Goal: Information Seeking & Learning: Learn about a topic

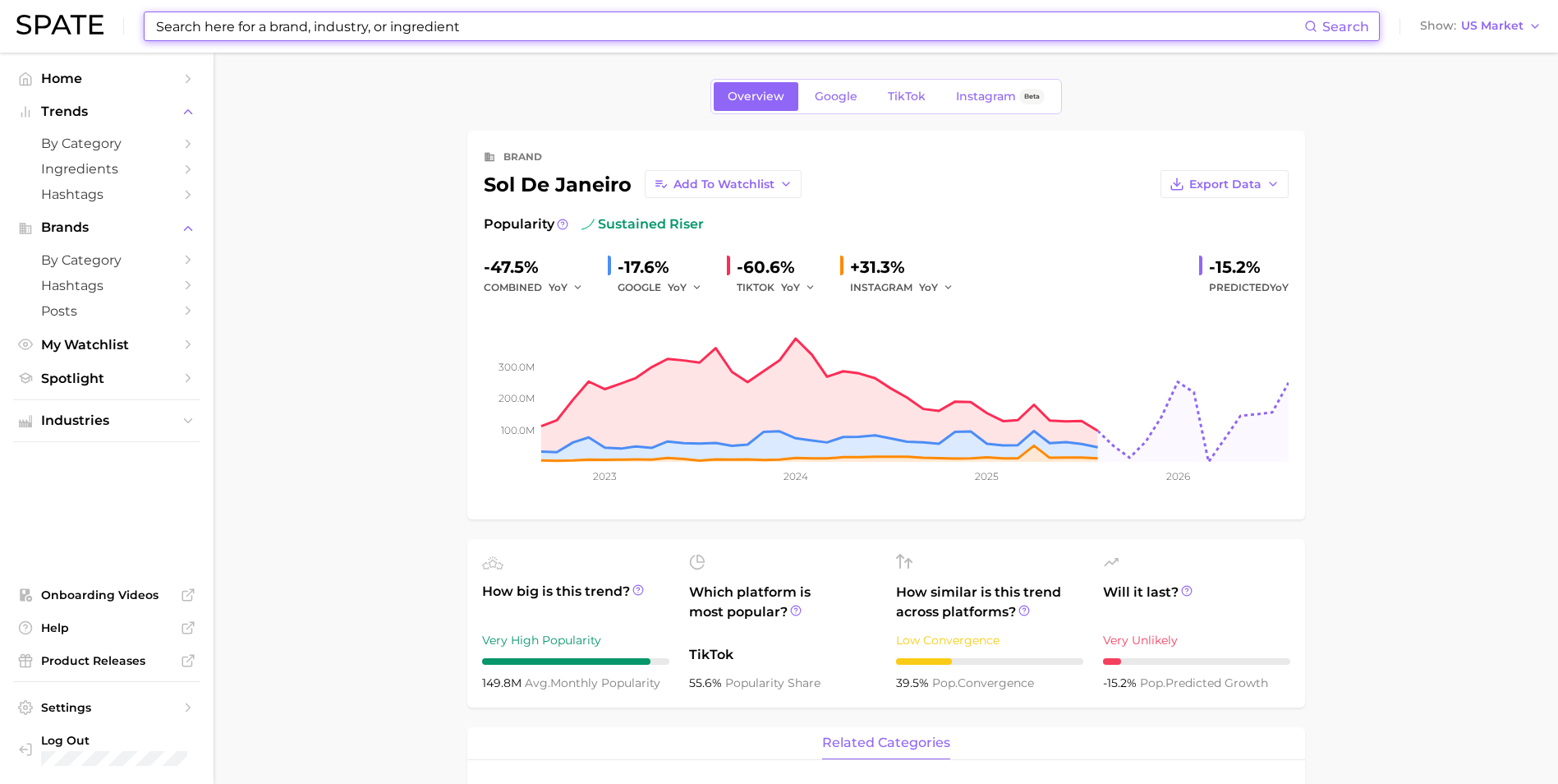
click at [609, 33] on input at bounding box center [729, 26] width 1150 height 28
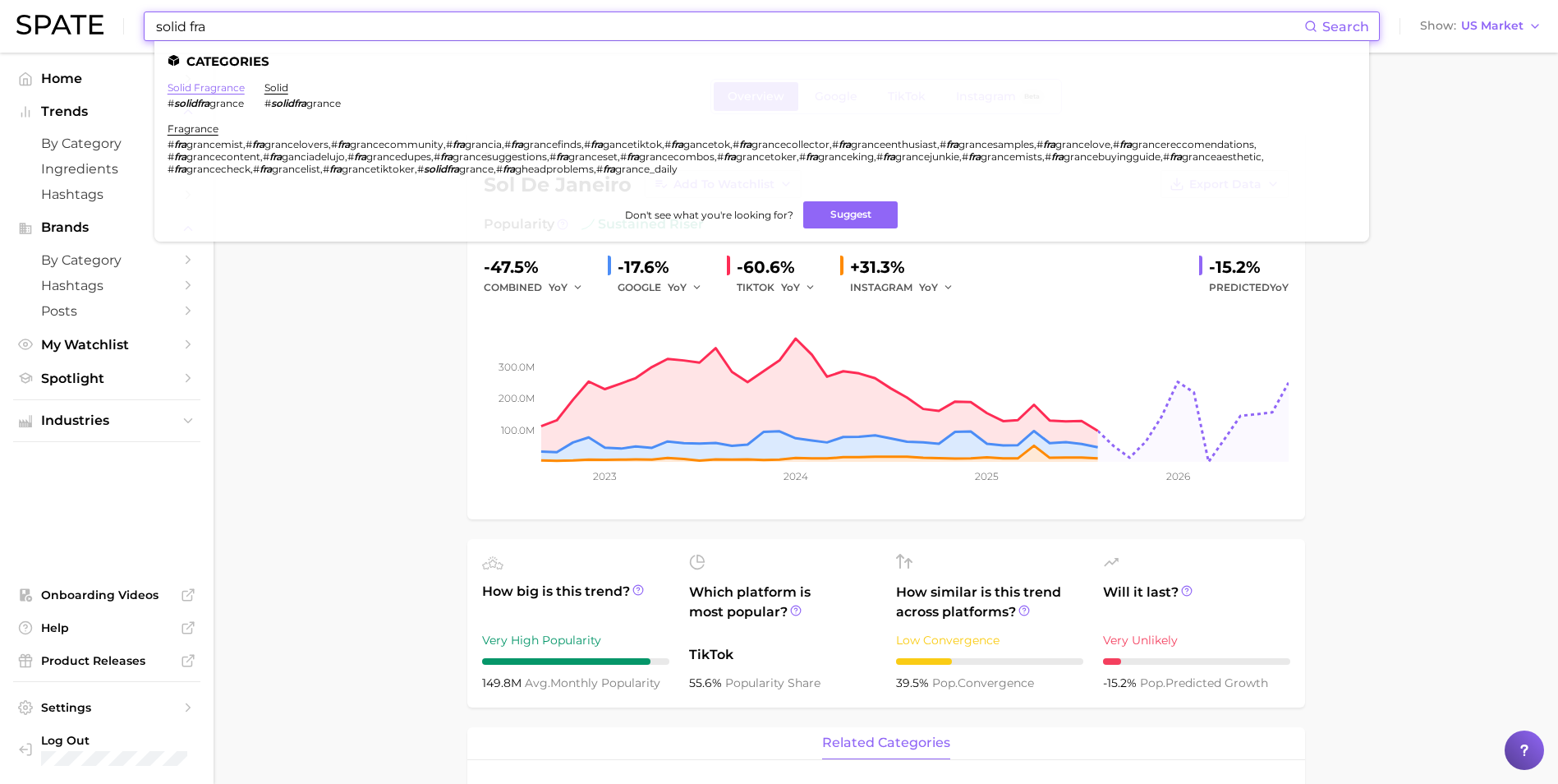
type input "solid fra"
click at [204, 83] on link "solid fragrance" at bounding box center [206, 88] width 78 height 13
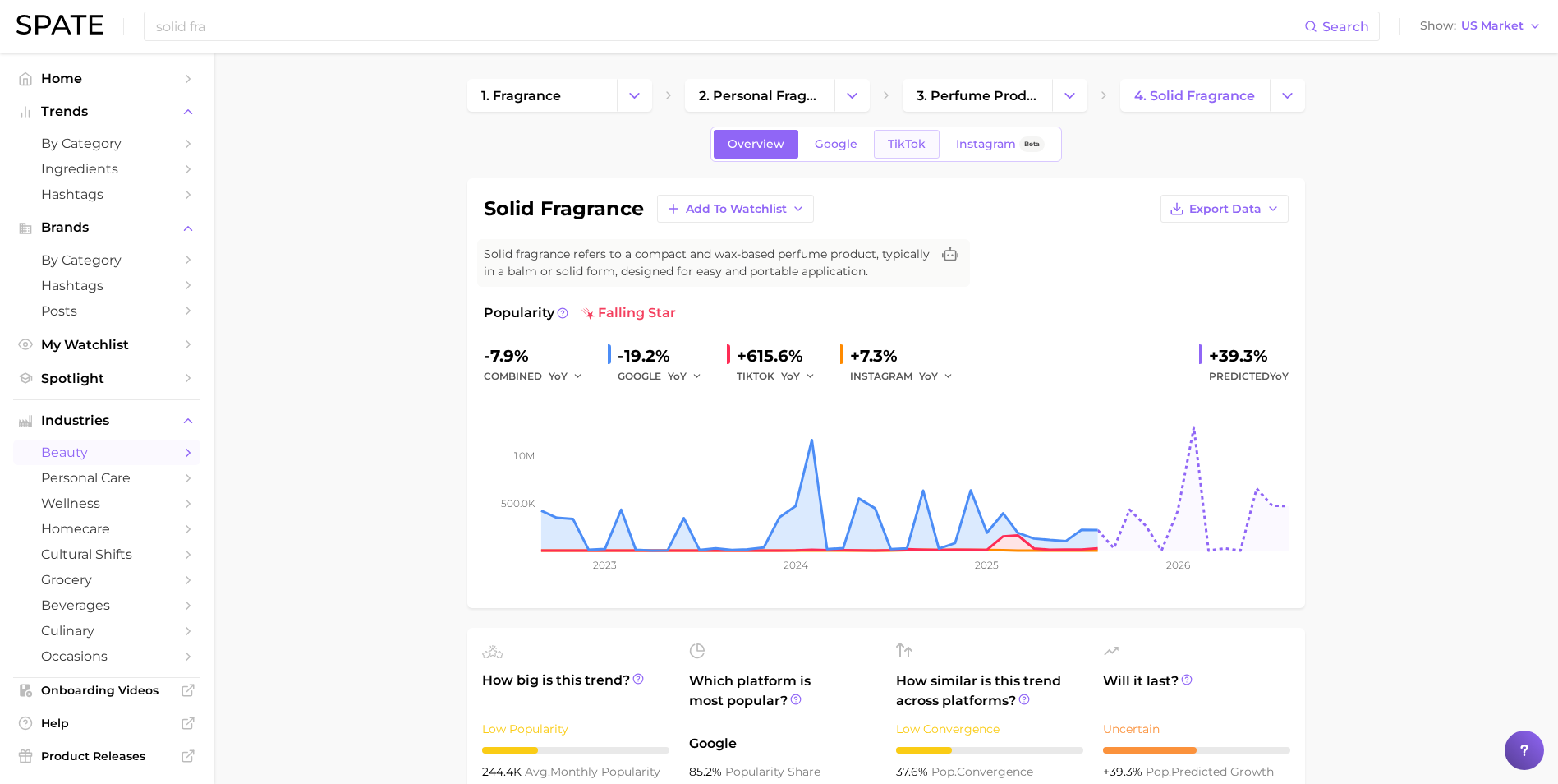
click at [886, 143] on link "TikTok" at bounding box center [907, 144] width 66 height 28
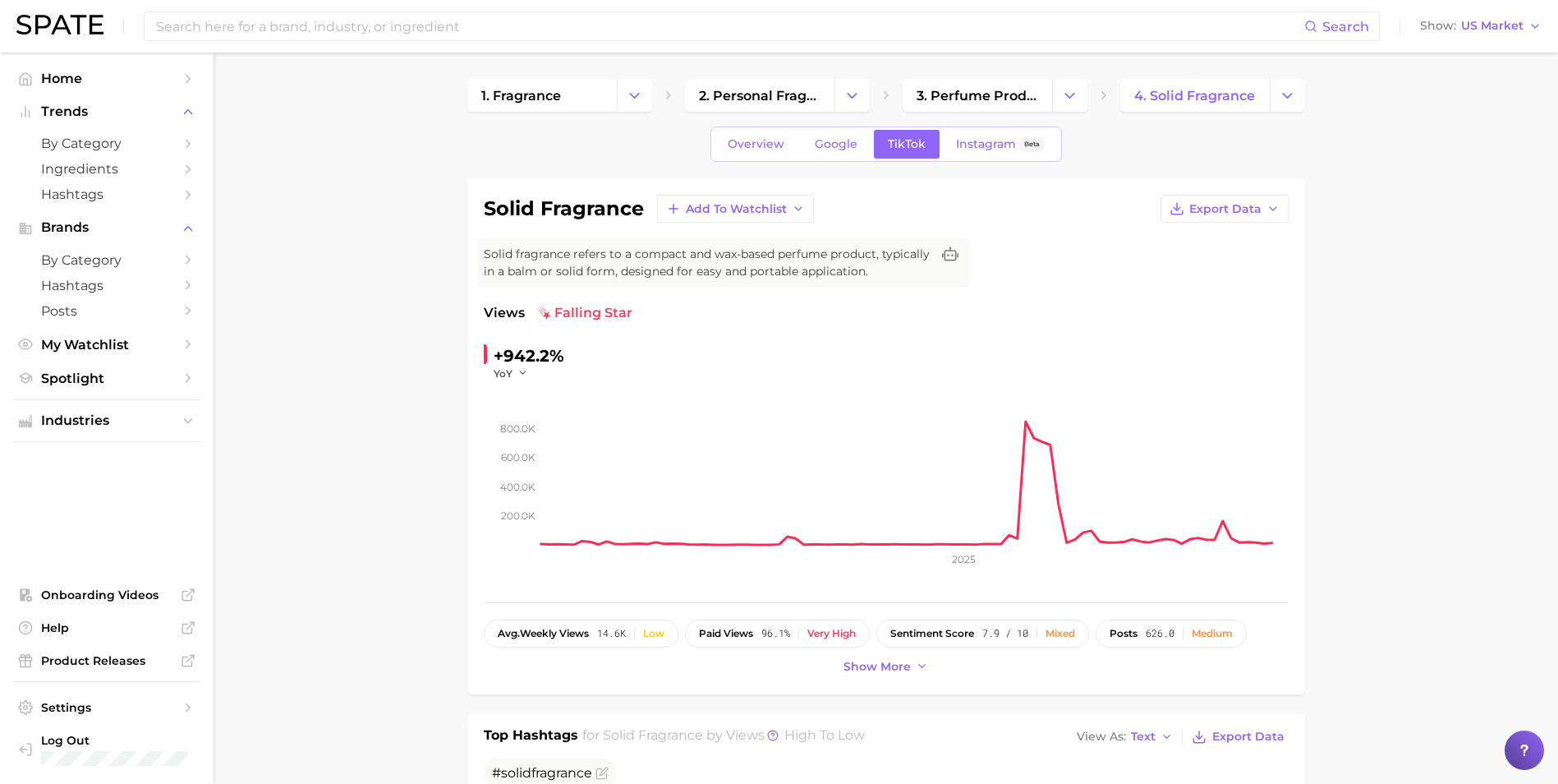
drag, startPoint x: 462, startPoint y: 325, endPoint x: 855, endPoint y: 414, distance: 403.0
drag, startPoint x: 855, startPoint y: 414, endPoint x: 1030, endPoint y: 421, distance: 175.1
click at [1030, 421] on rect at bounding box center [915, 462] width 747 height 164
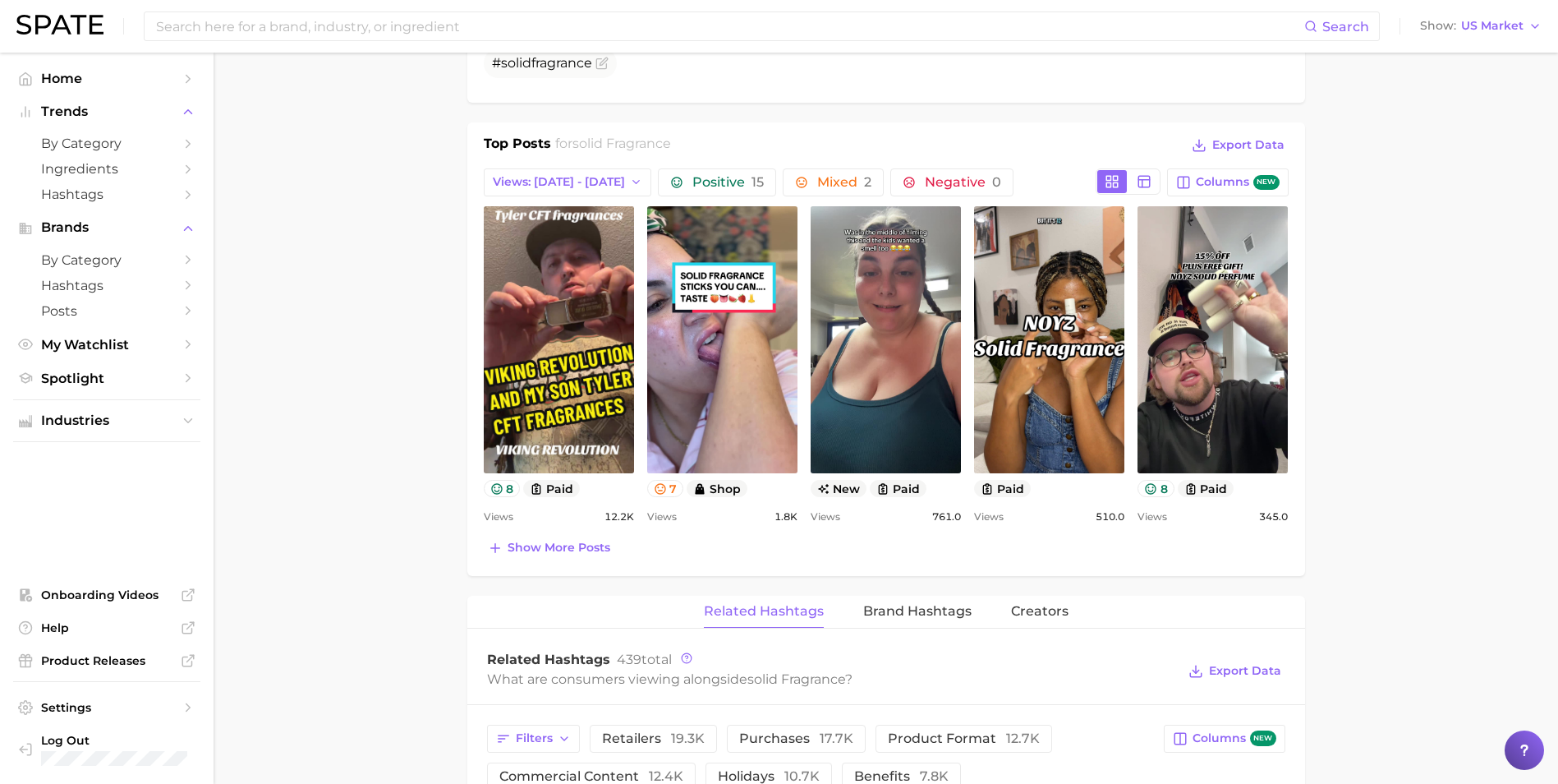
scroll to position [711, 0]
click at [630, 187] on icon "button" at bounding box center [636, 182] width 13 height 13
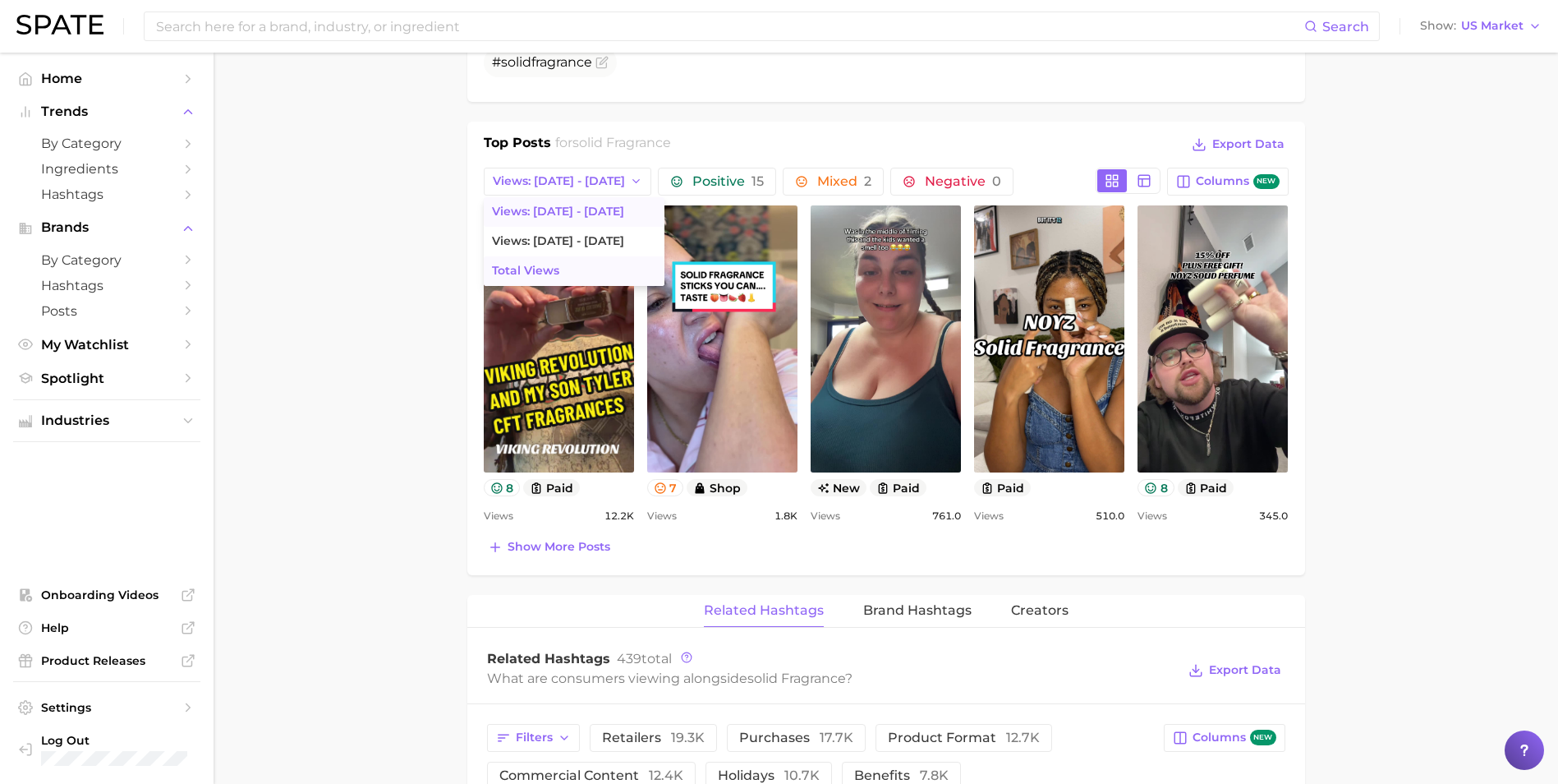
click at [549, 264] on span "Total Views" at bounding box center [525, 270] width 68 height 14
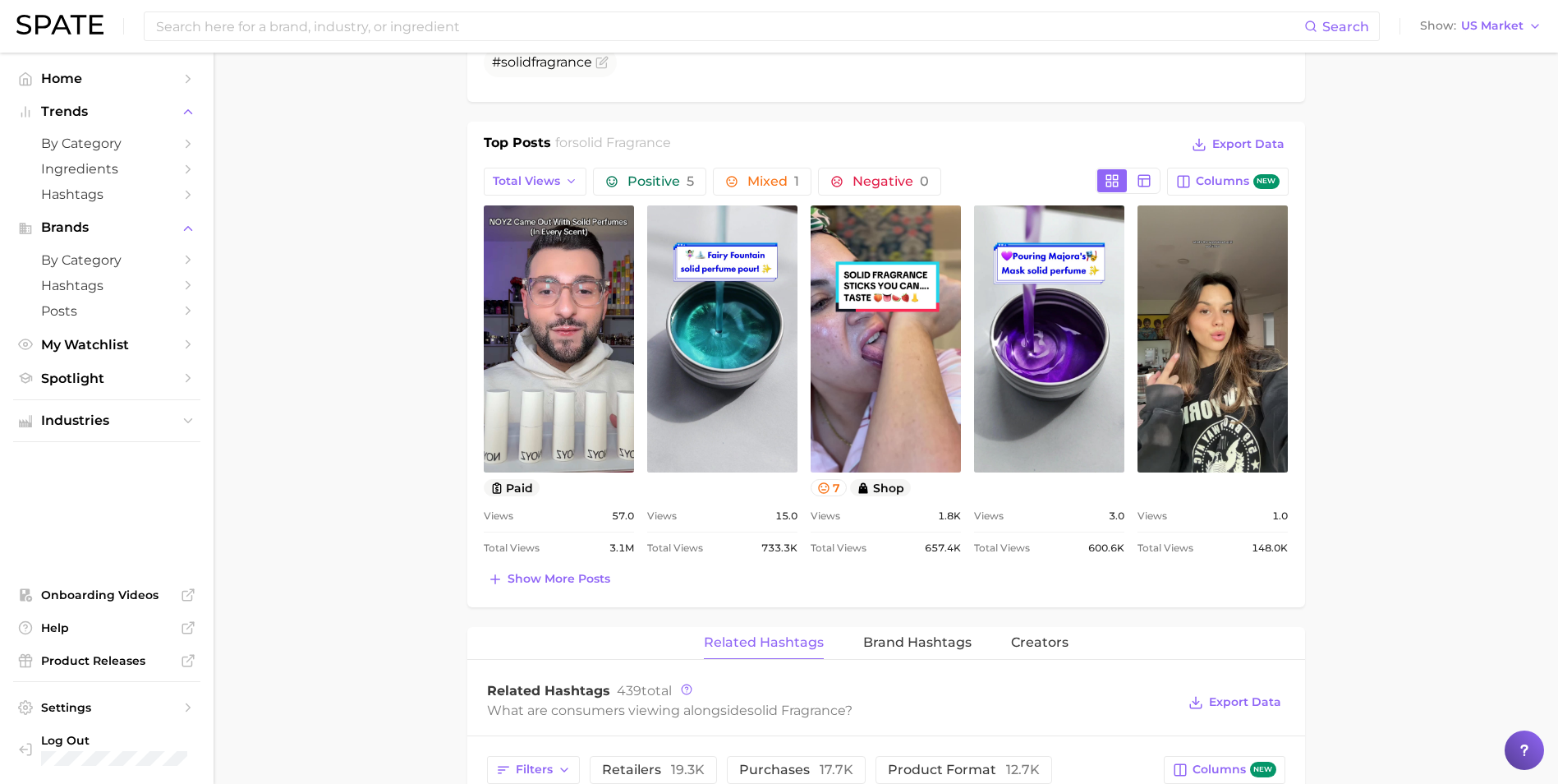
scroll to position [0, 0]
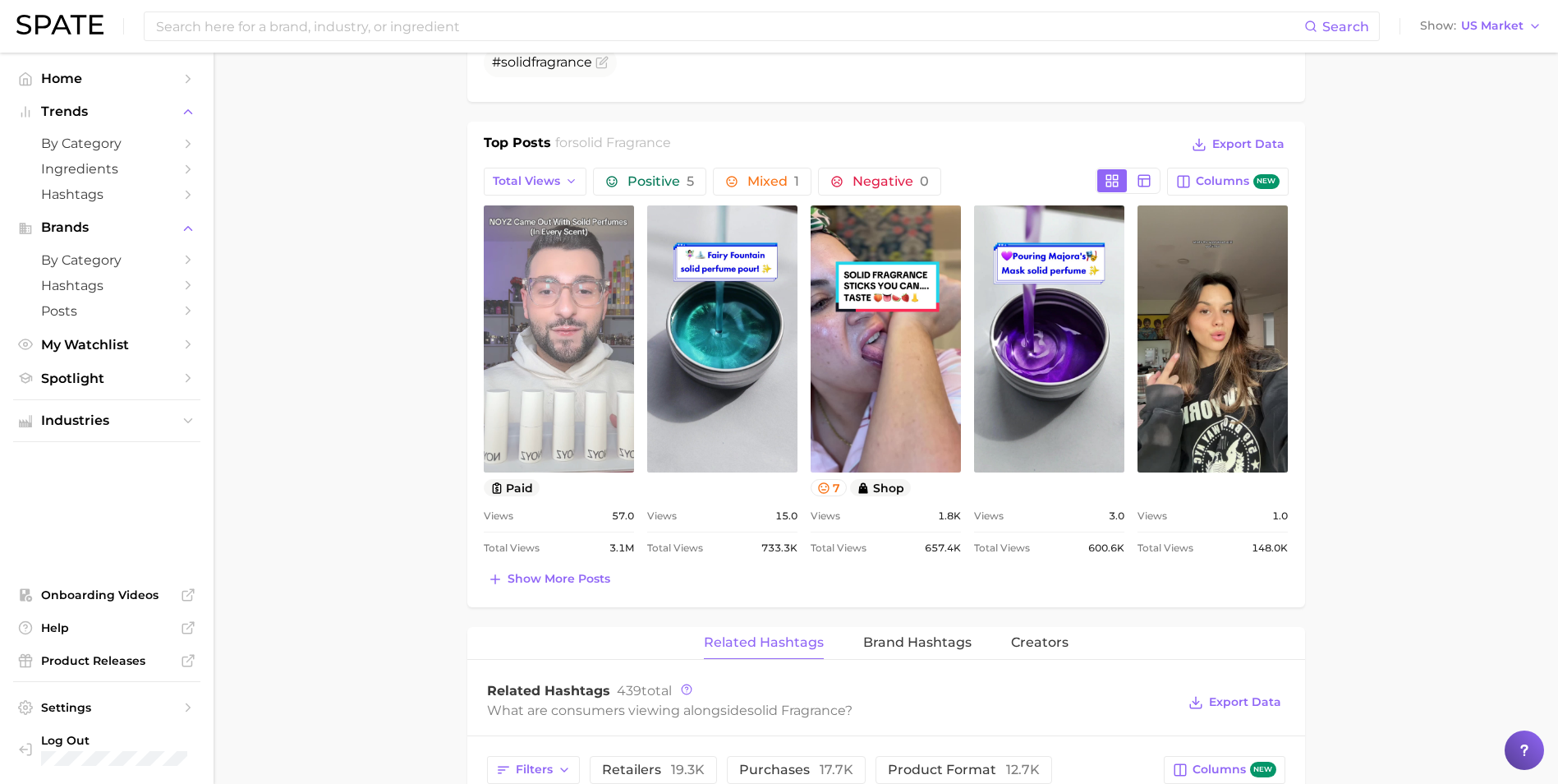
click at [548, 371] on link "view post on TikTok" at bounding box center [559, 339] width 150 height 267
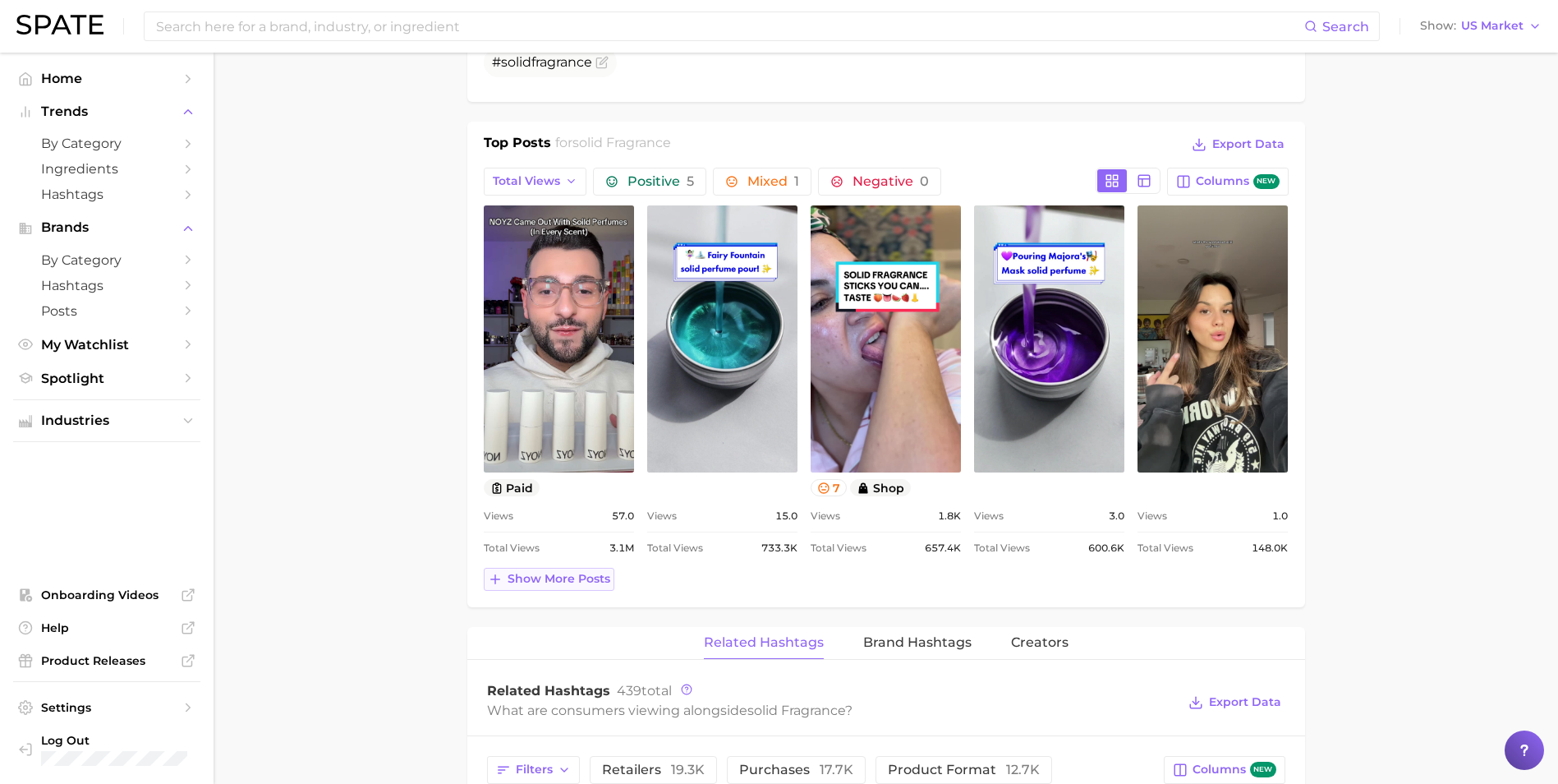
click at [542, 586] on button "Show more posts" at bounding box center [549, 580] width 131 height 23
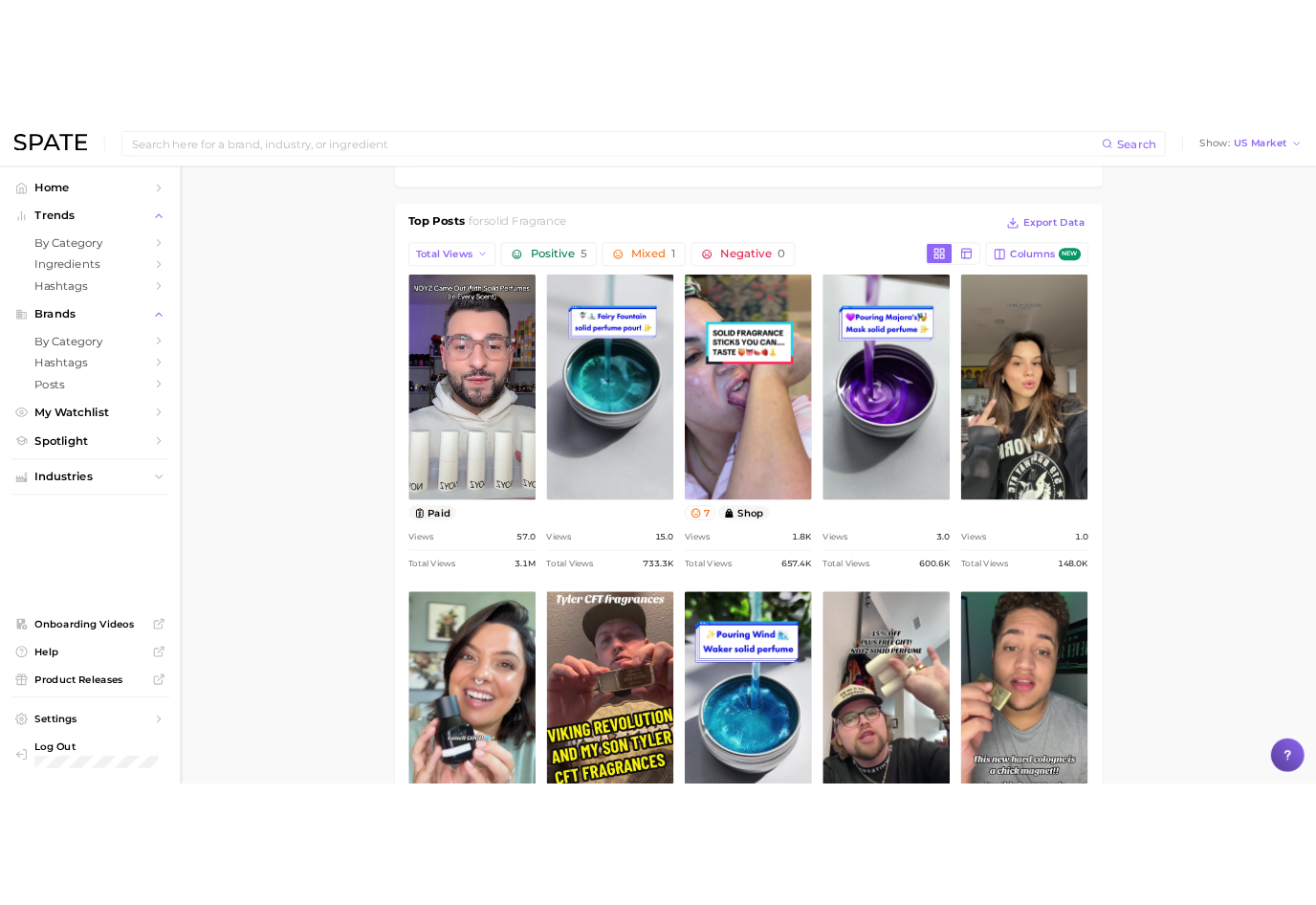
scroll to position [855, 0]
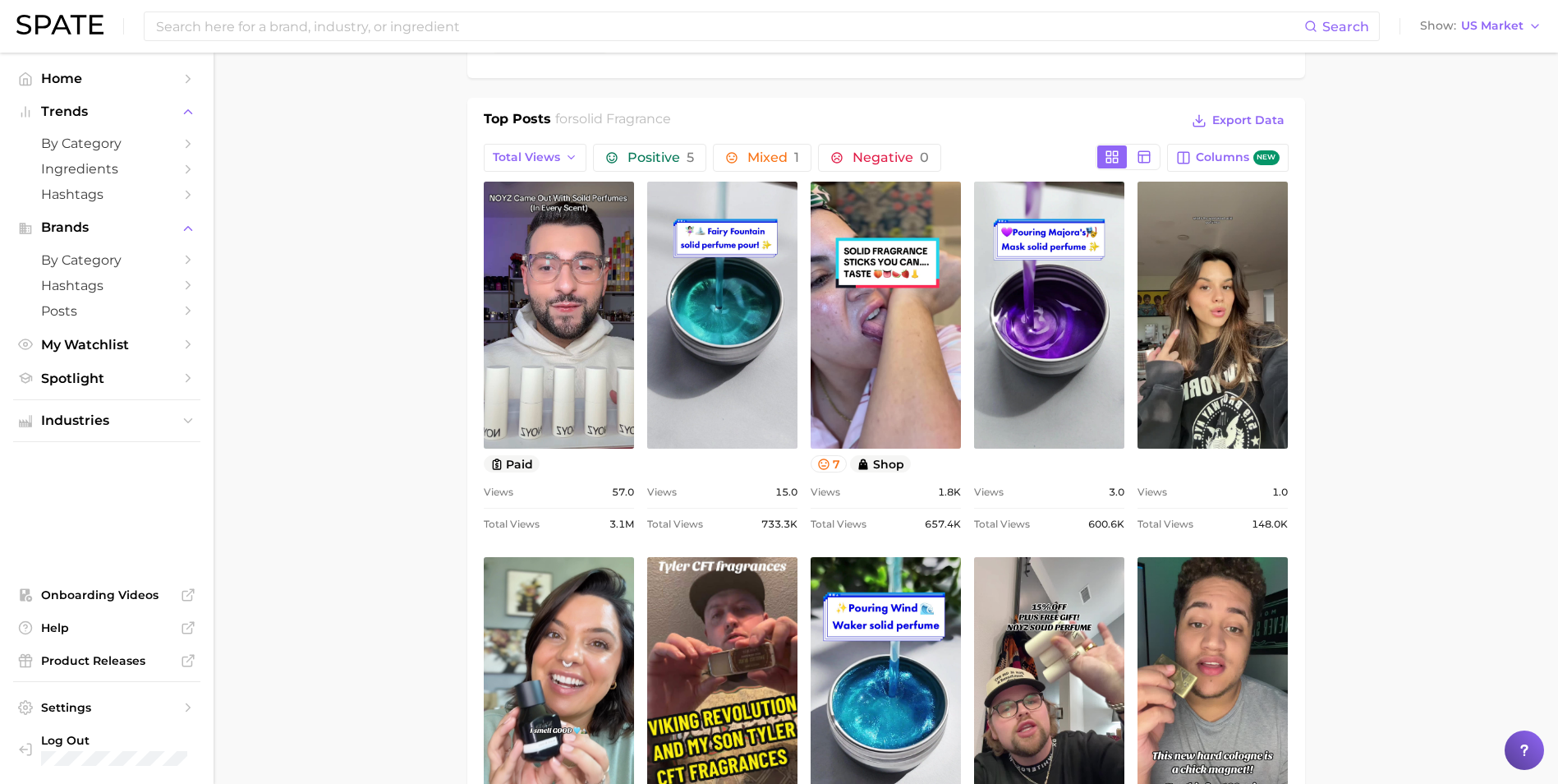
click at [406, 224] on main "1. fragrance 2. personal fragrance 3. perfume products 4. solid fragrance Overv…" at bounding box center [886, 697] width 1344 height 2757
click at [284, 405] on main "1. fragrance 2. personal fragrance 3. perfume products 4. solid fragrance Overv…" at bounding box center [886, 697] width 1344 height 2757
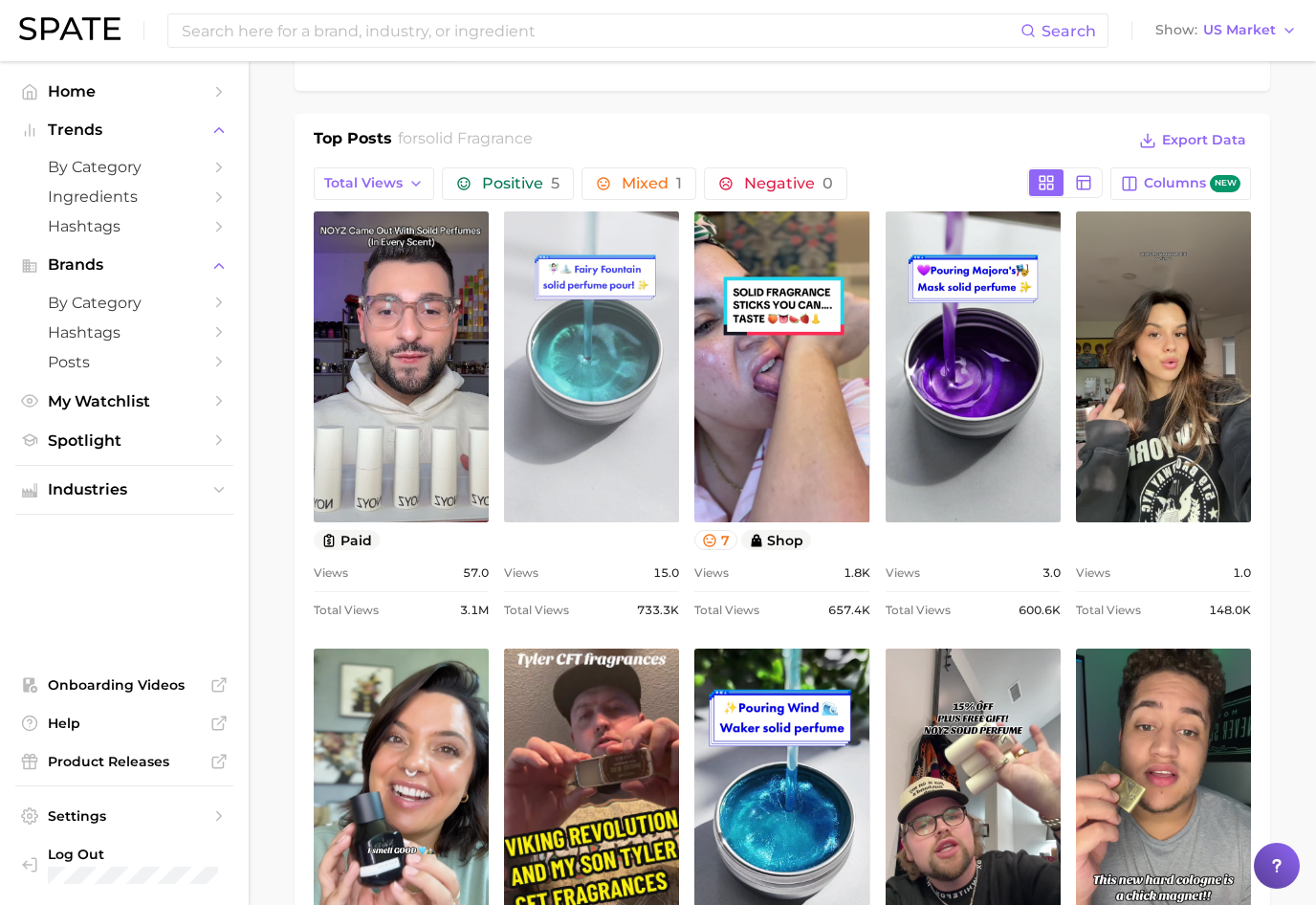
click at [640, 433] on link "view post on TikTok" at bounding box center [591, 367] width 175 height 311
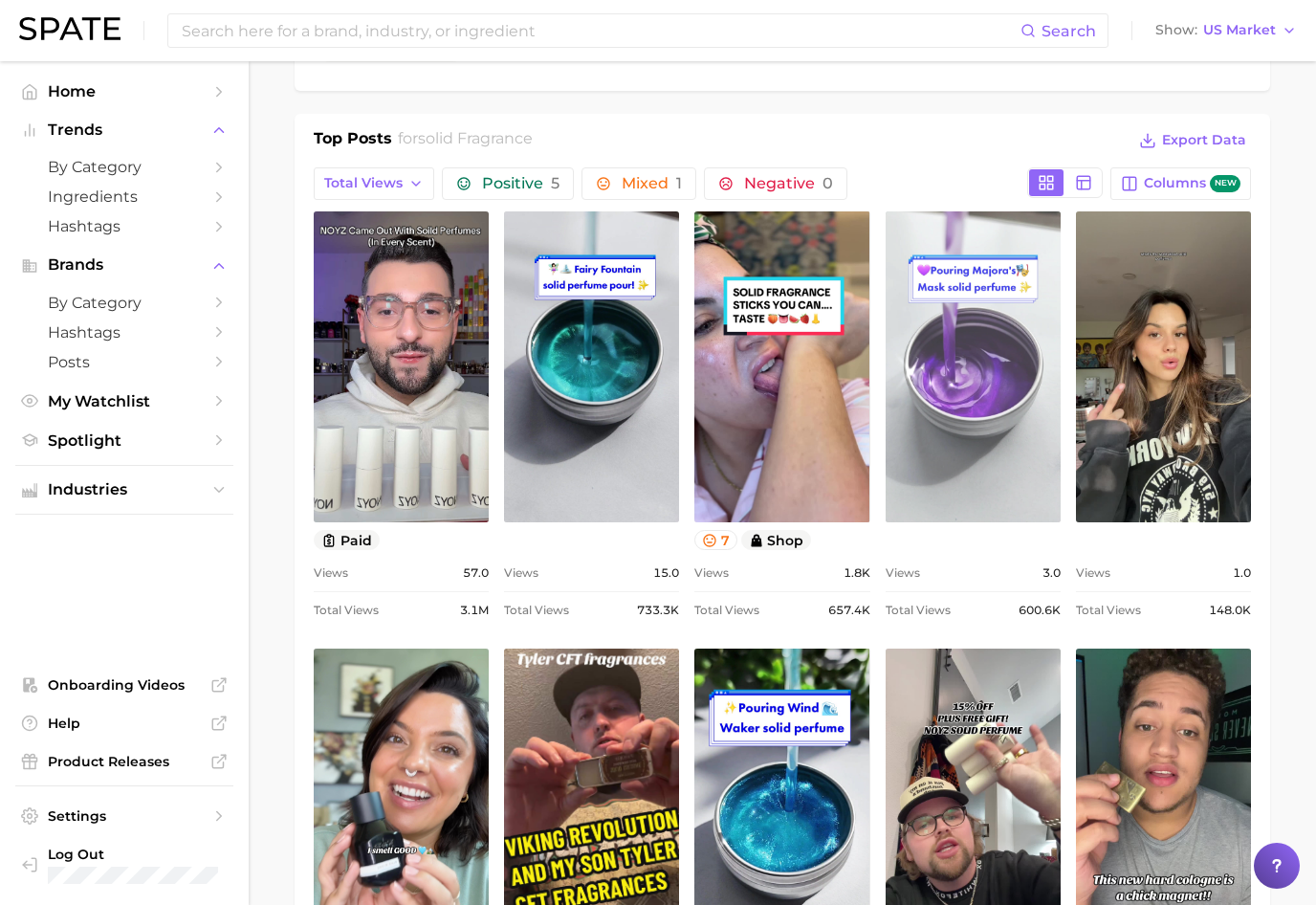
click at [1025, 277] on link "view post on TikTok" at bounding box center [973, 367] width 175 height 311
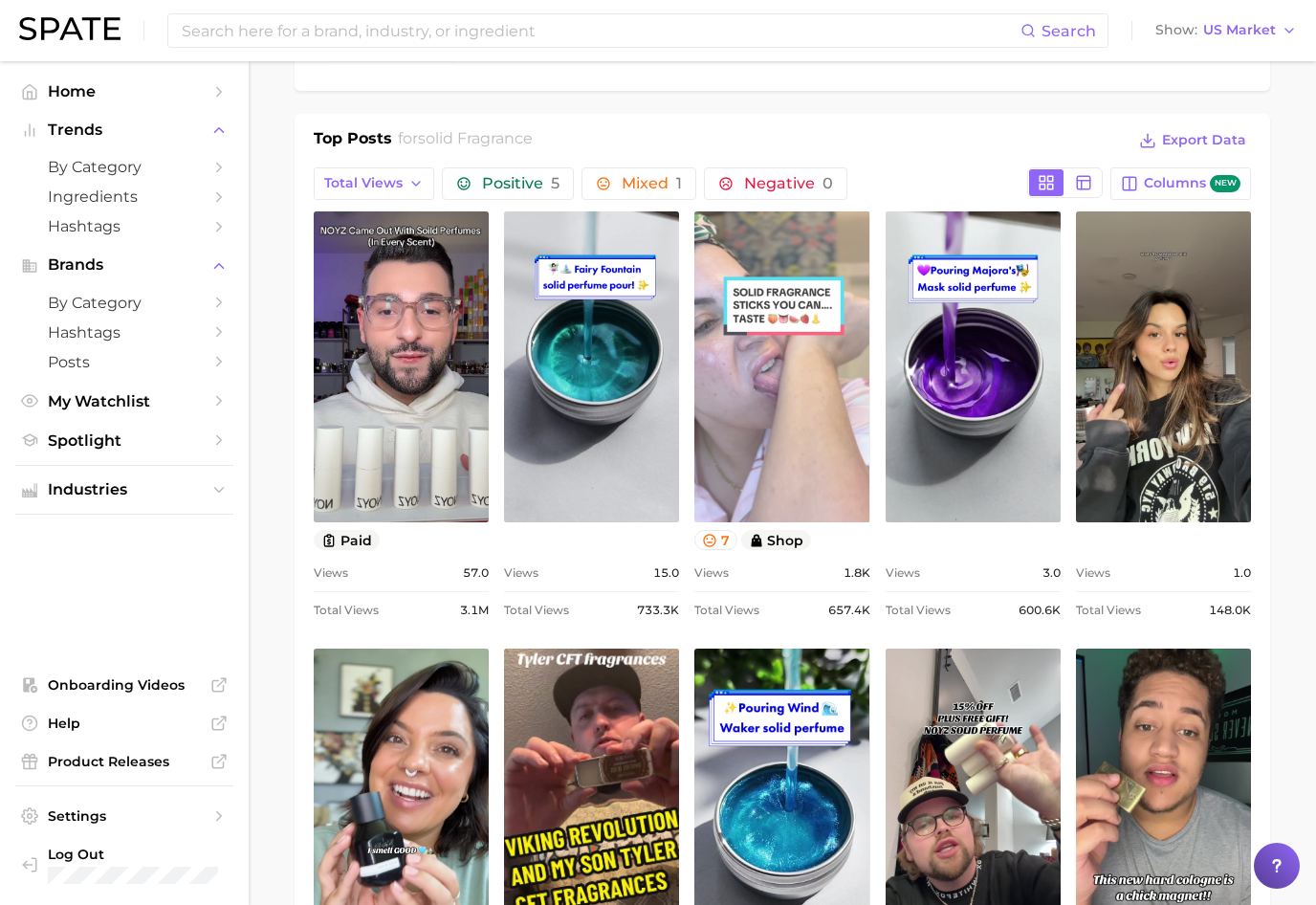
click at [821, 361] on link "view post on TikTok" at bounding box center [782, 367] width 175 height 311
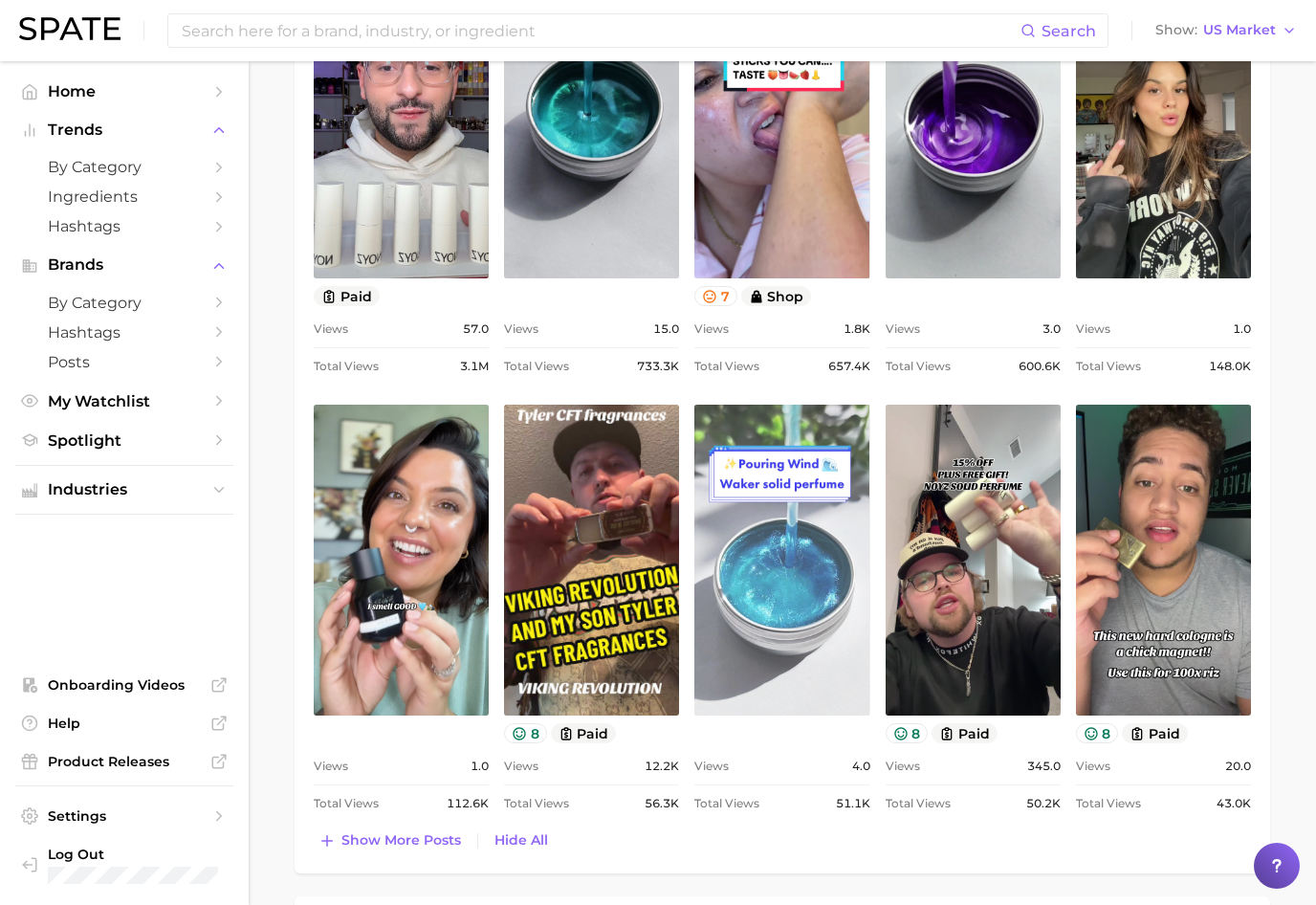
scroll to position [1100, 0]
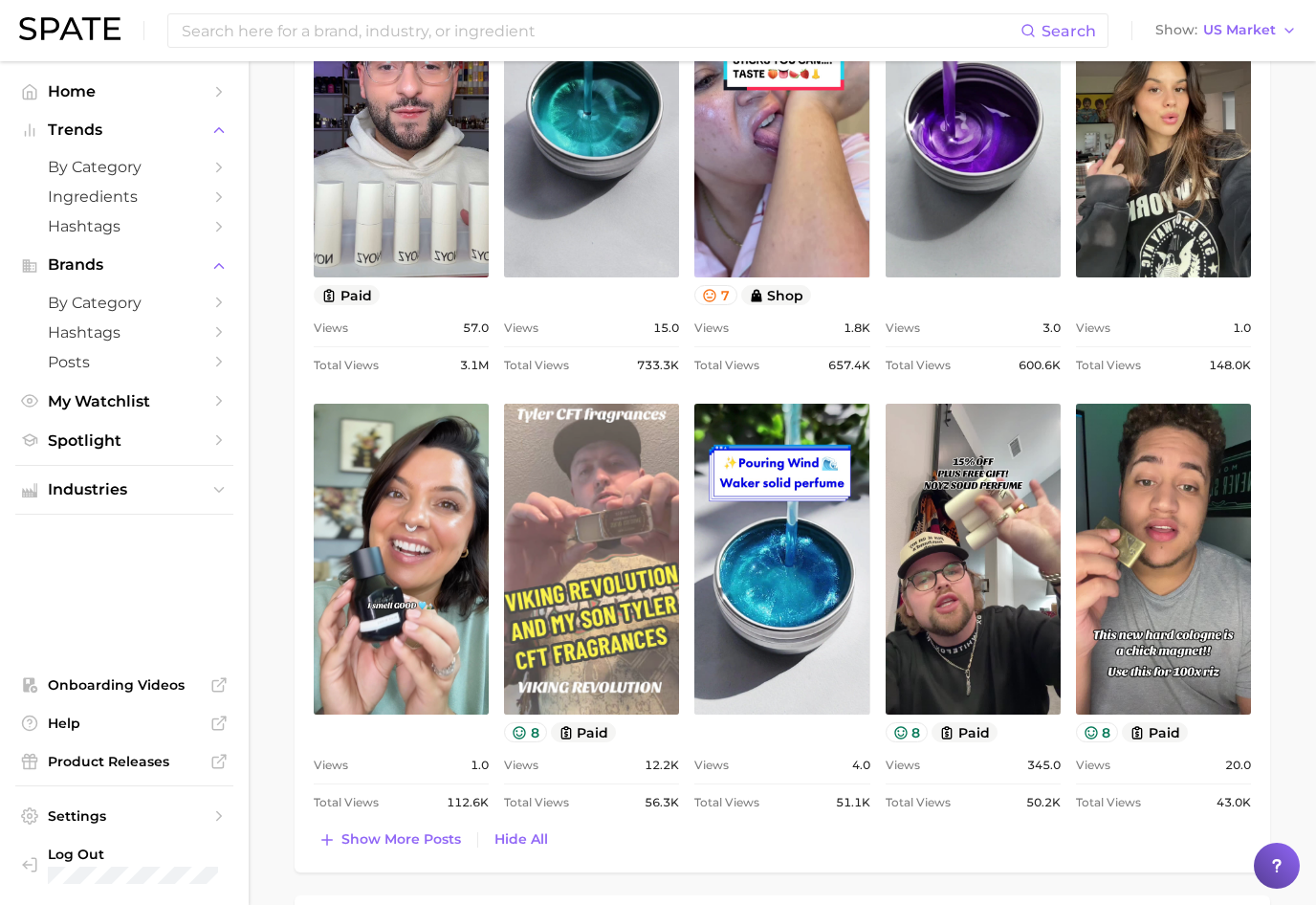
click at [548, 557] on link "view post on TikTok" at bounding box center [591, 559] width 175 height 311
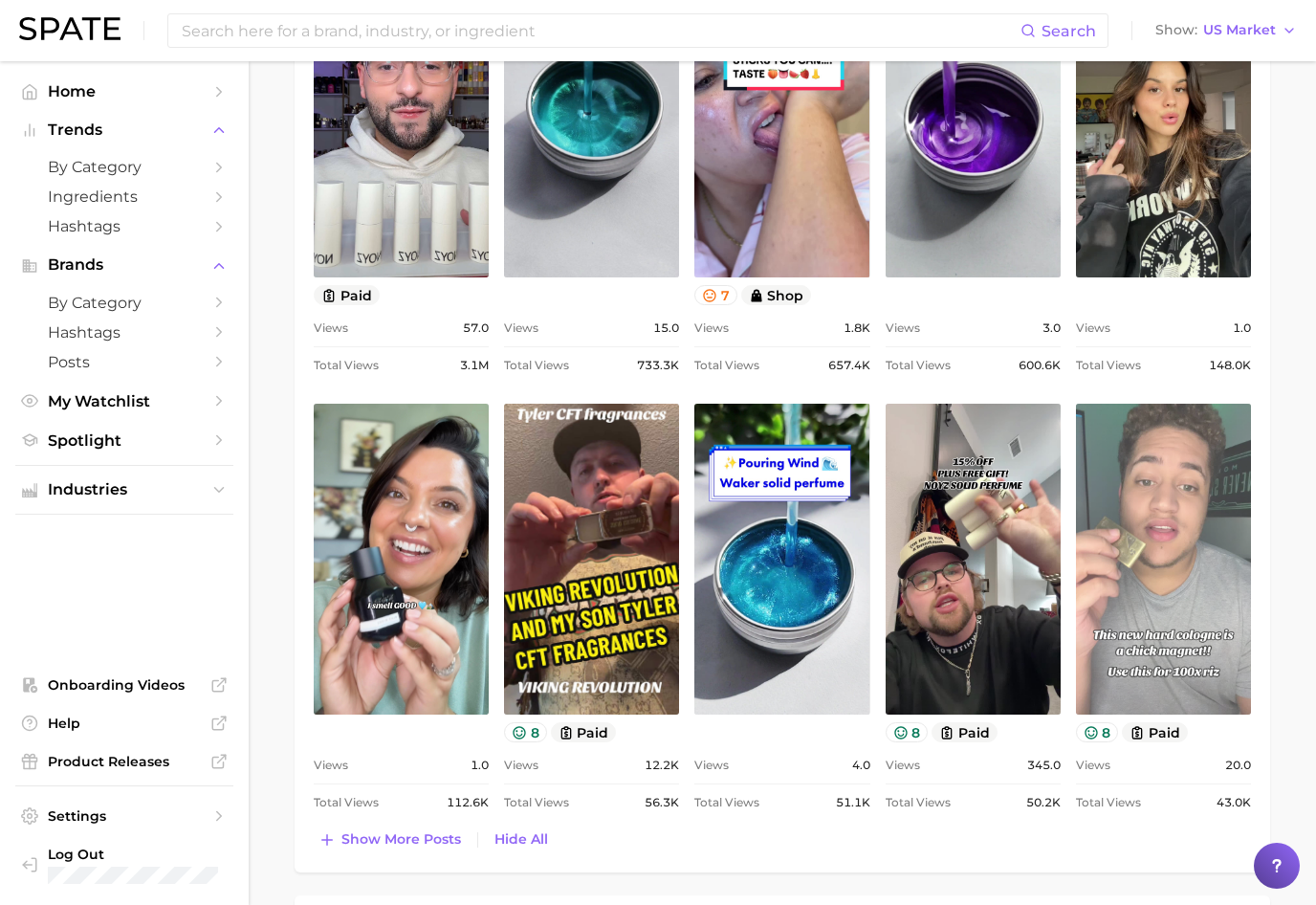
click at [1157, 556] on link "view post on TikTok" at bounding box center [1164, 559] width 175 height 311
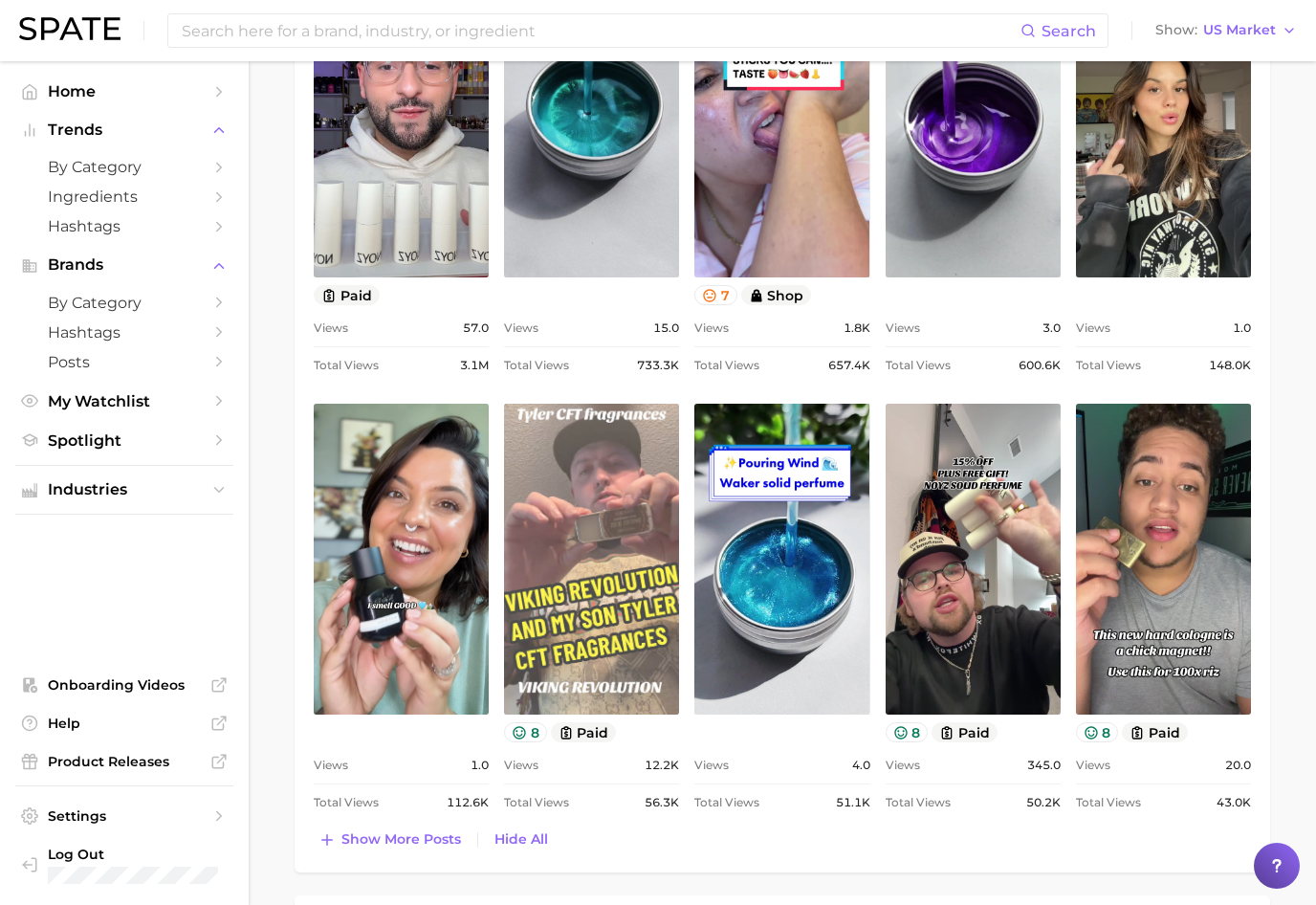
click at [629, 561] on link "view post on TikTok" at bounding box center [591, 559] width 175 height 311
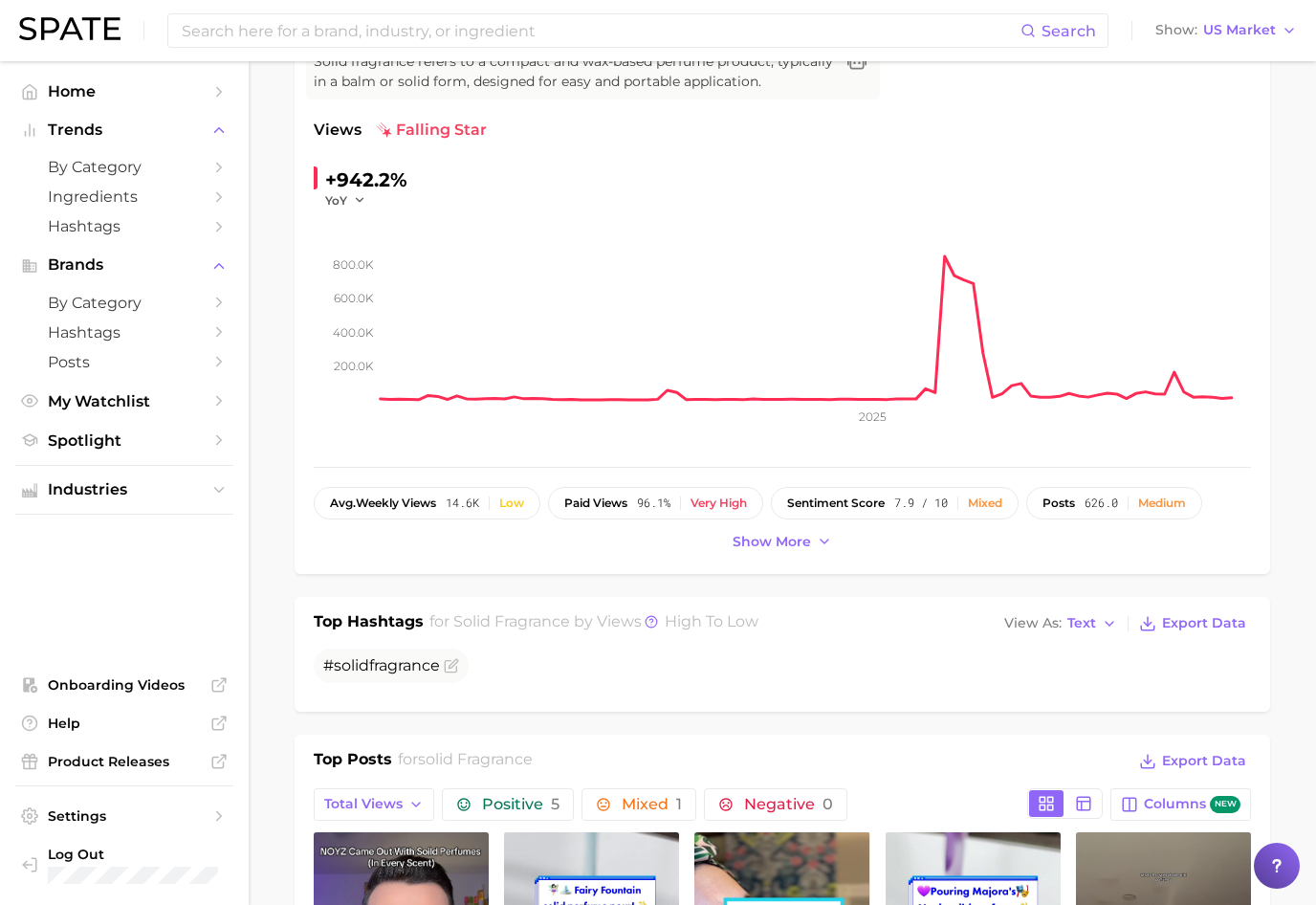
scroll to position [0, 0]
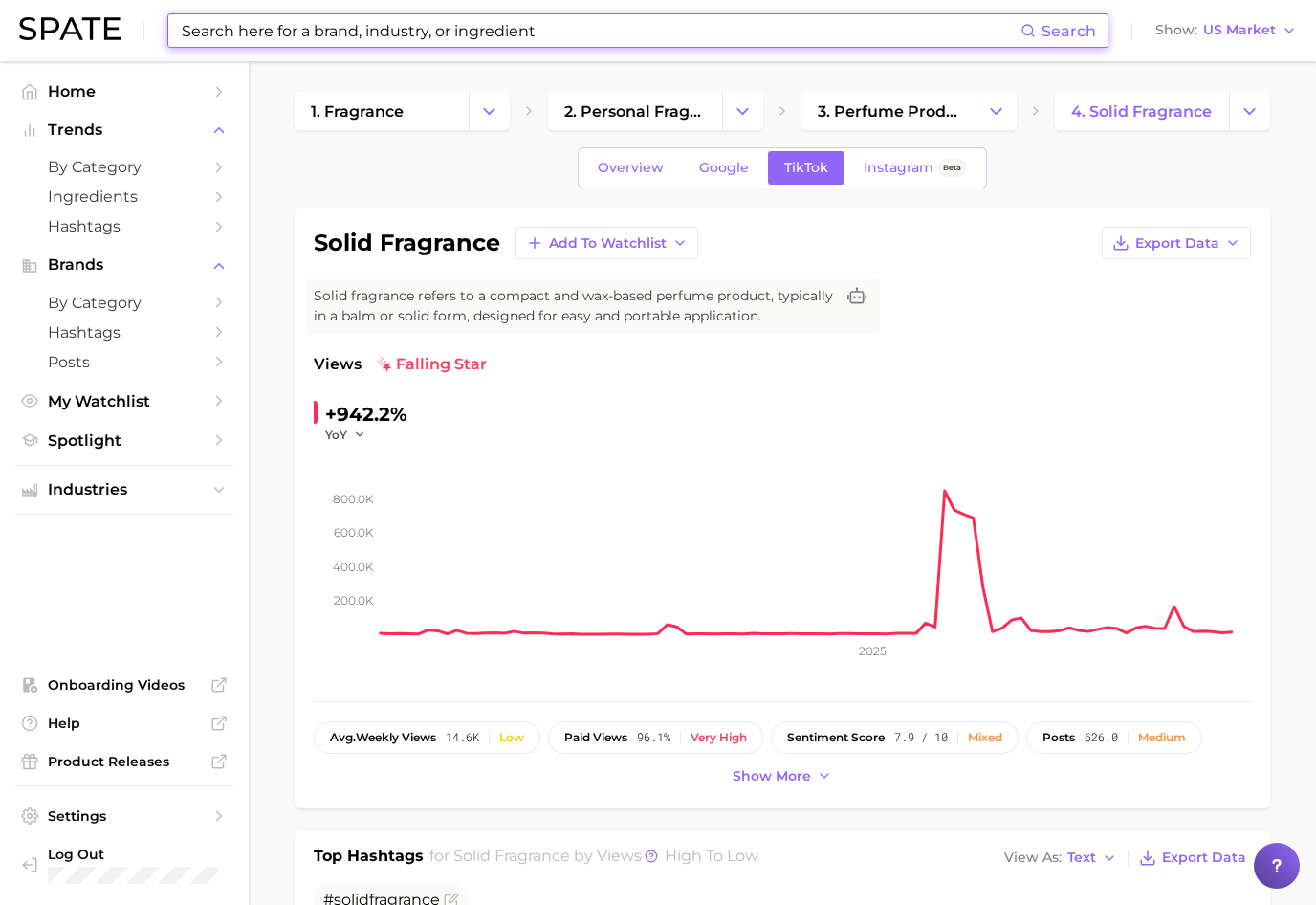
click at [379, 35] on input at bounding box center [600, 30] width 841 height 32
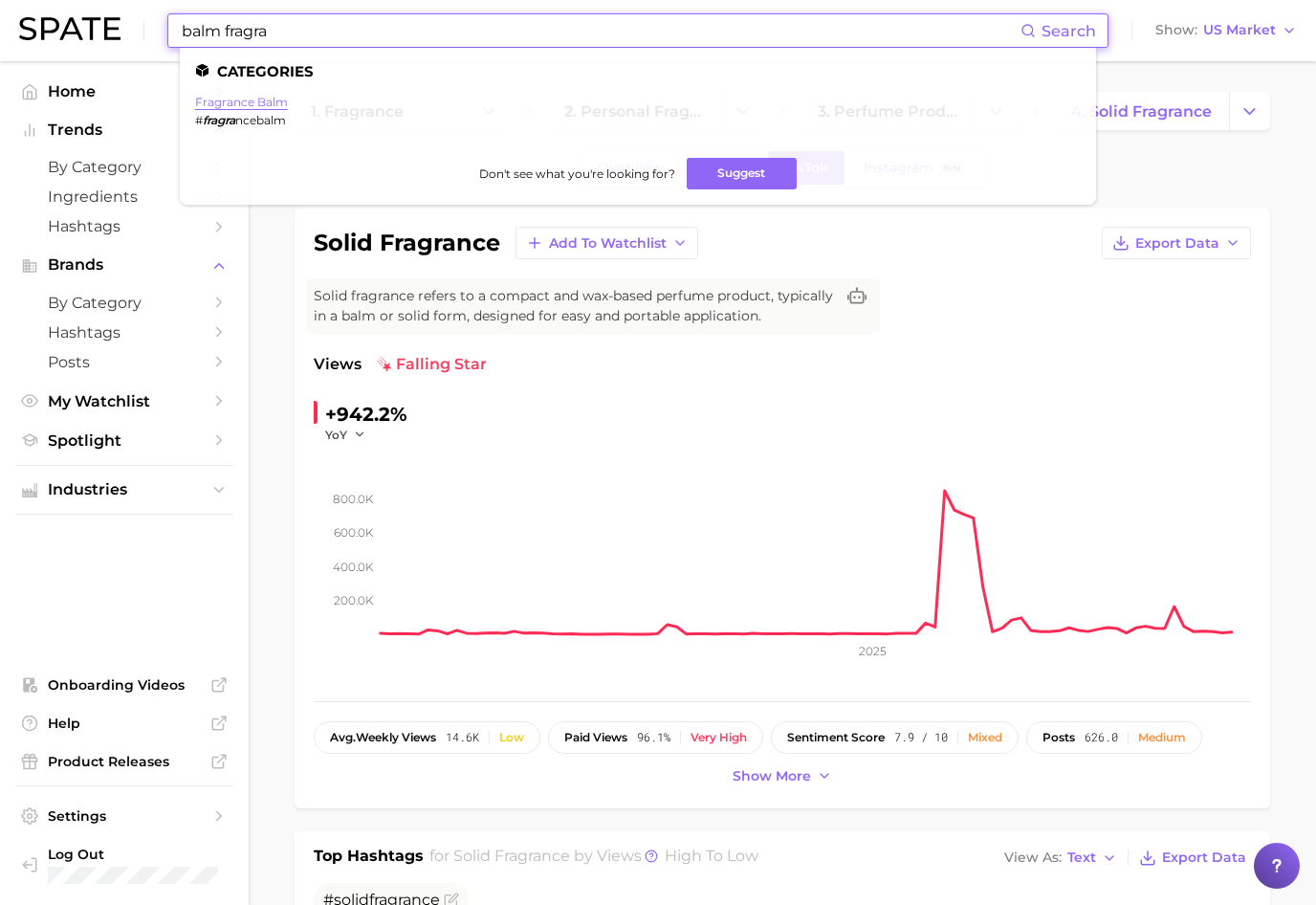
type input "balm fragra"
click at [260, 96] on link "fragrance balm" at bounding box center [242, 102] width 93 height 15
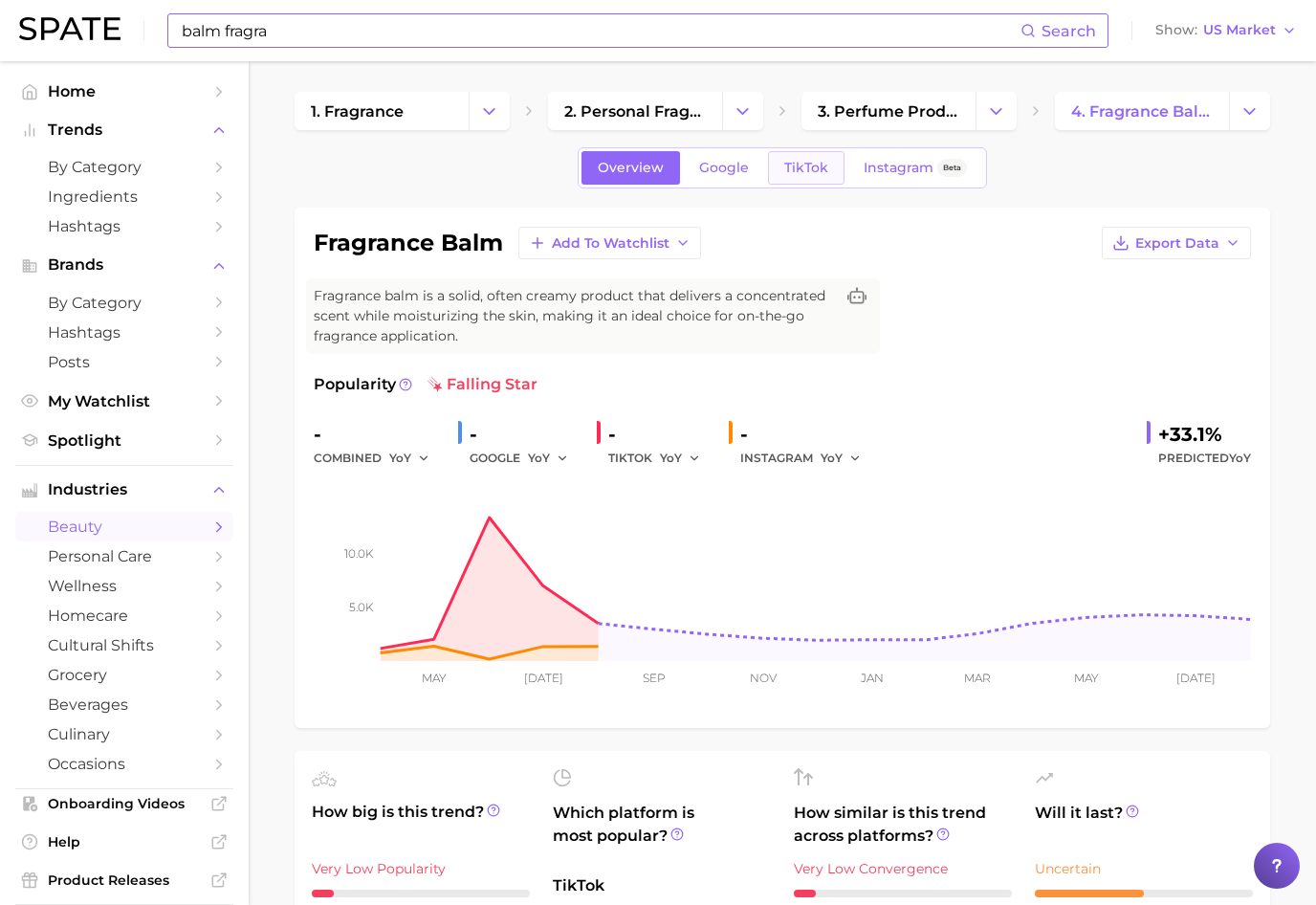
click at [815, 177] on link "TikTok" at bounding box center [806, 168] width 77 height 33
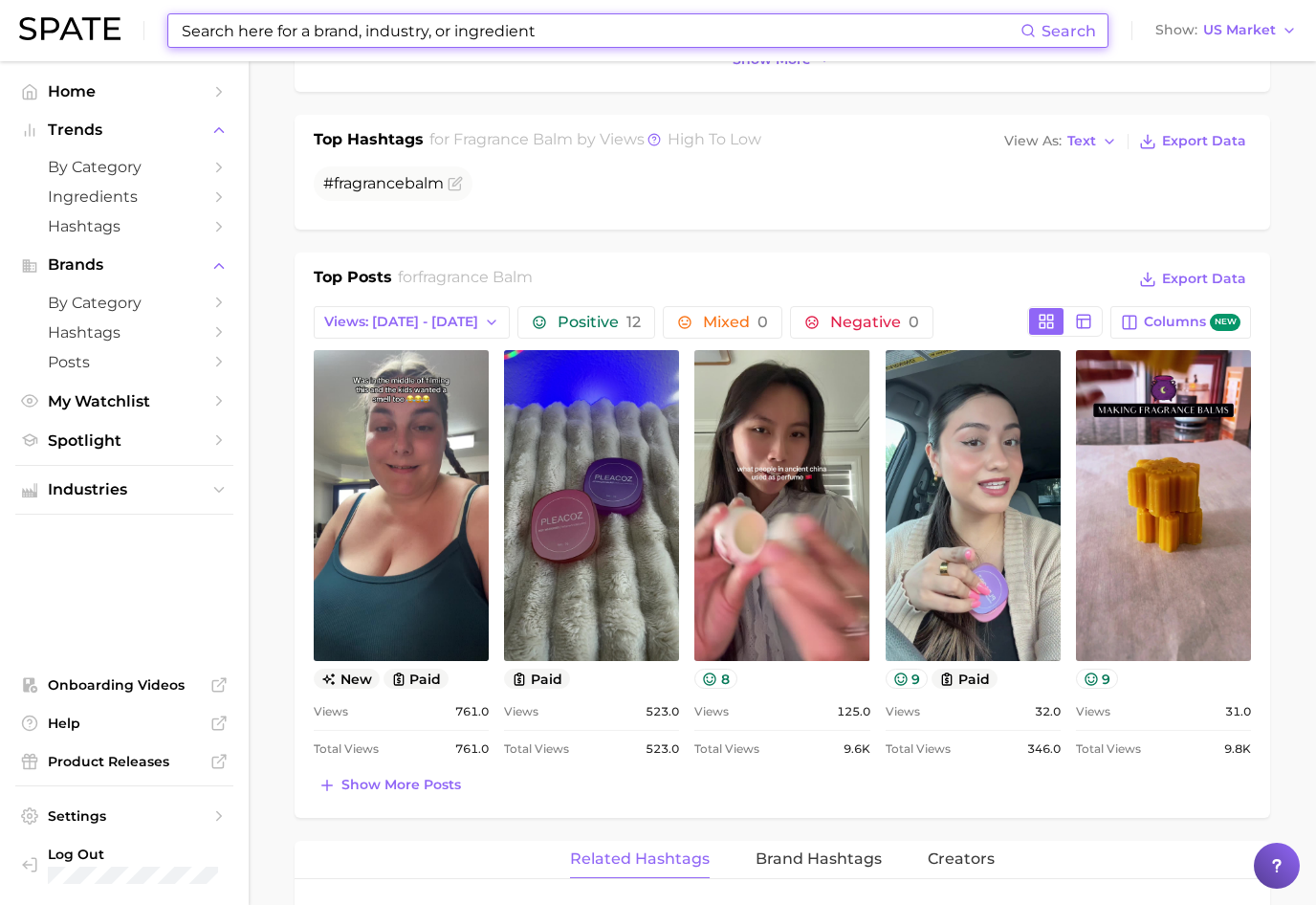
scroll to position [739, 0]
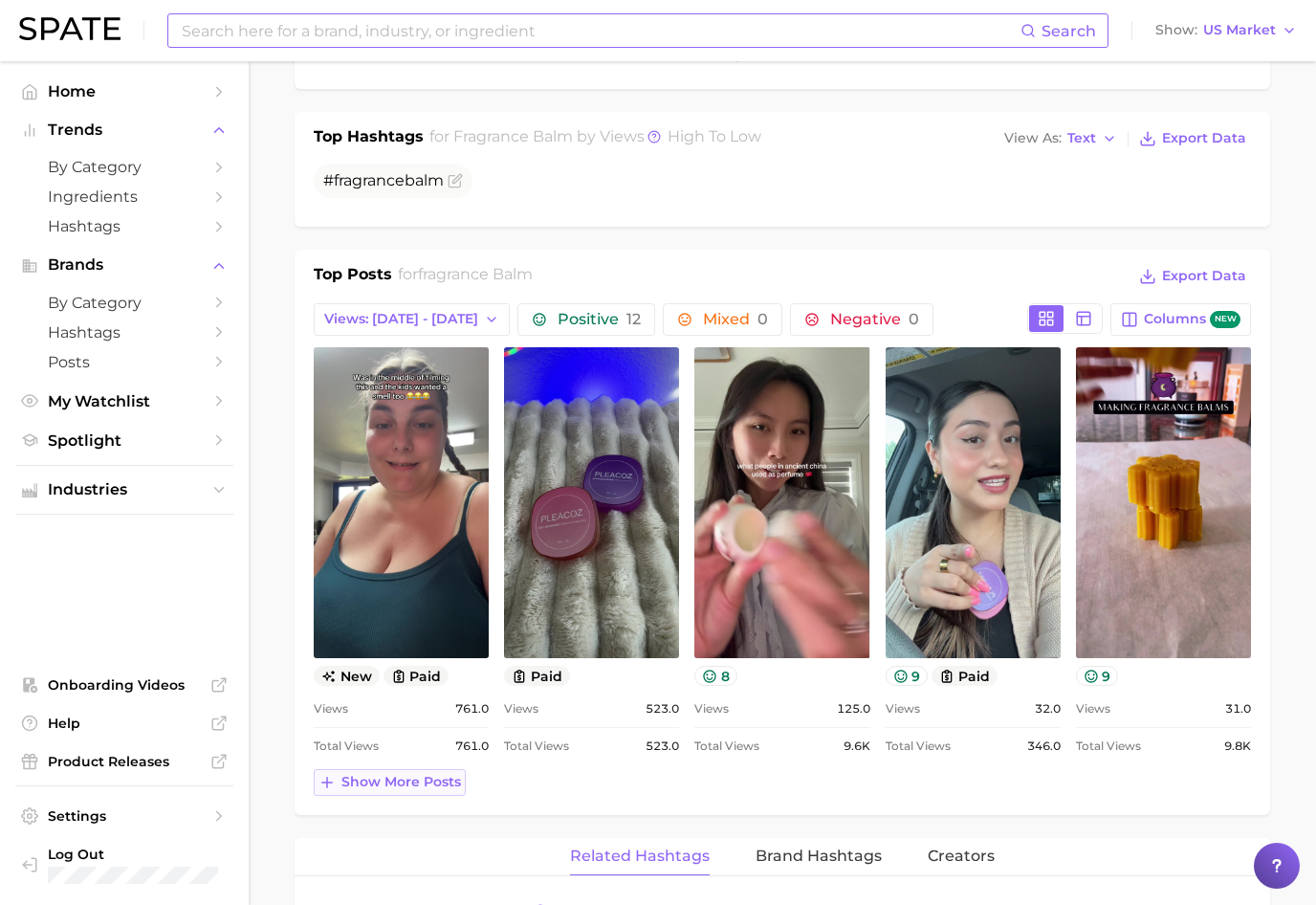
click at [365, 782] on span "Show more posts" at bounding box center [401, 782] width 119 height 17
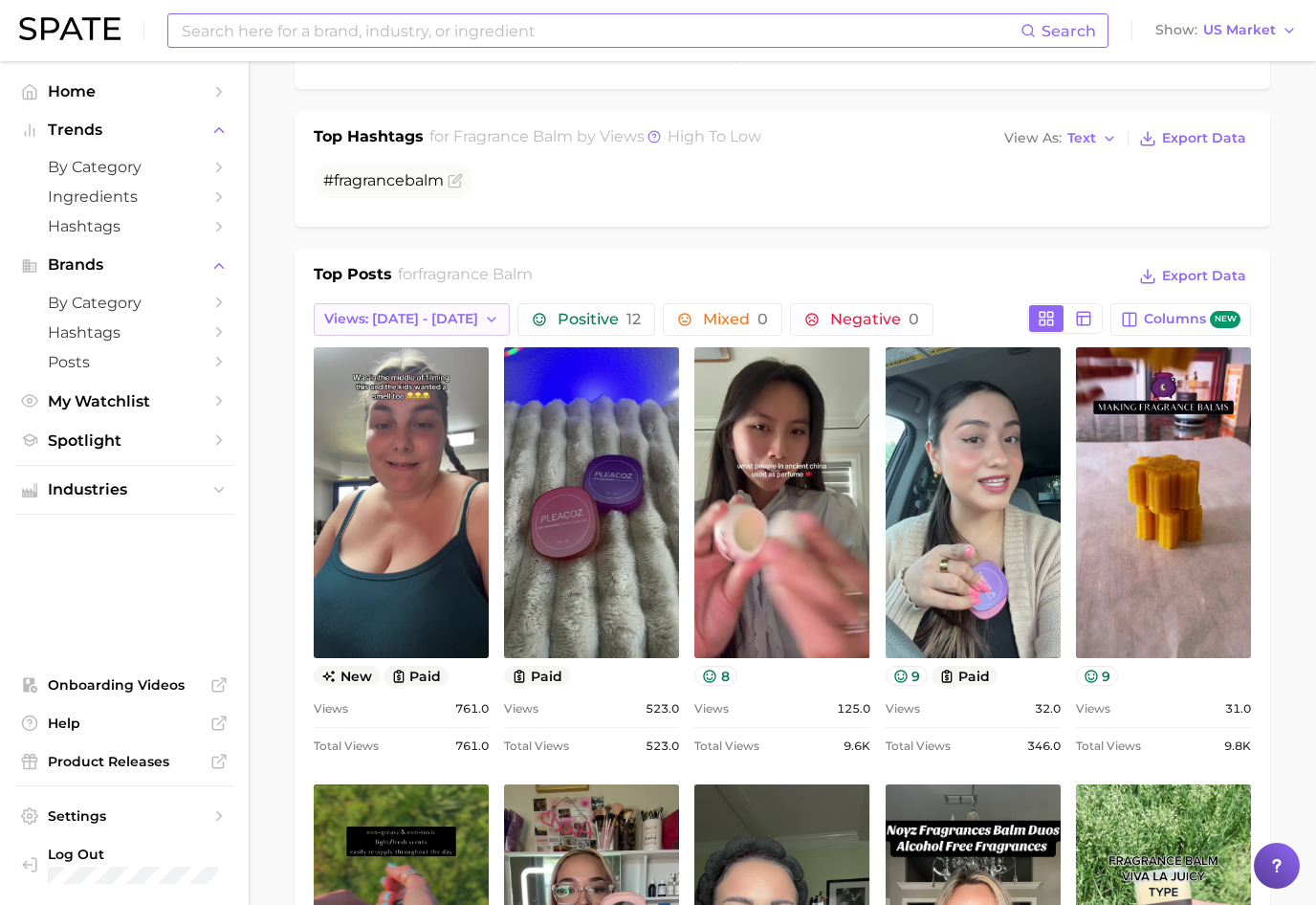
scroll to position [0, 0]
click at [437, 330] on button "Views: [DATE] - [DATE]" at bounding box center [412, 318] width 196 height 32
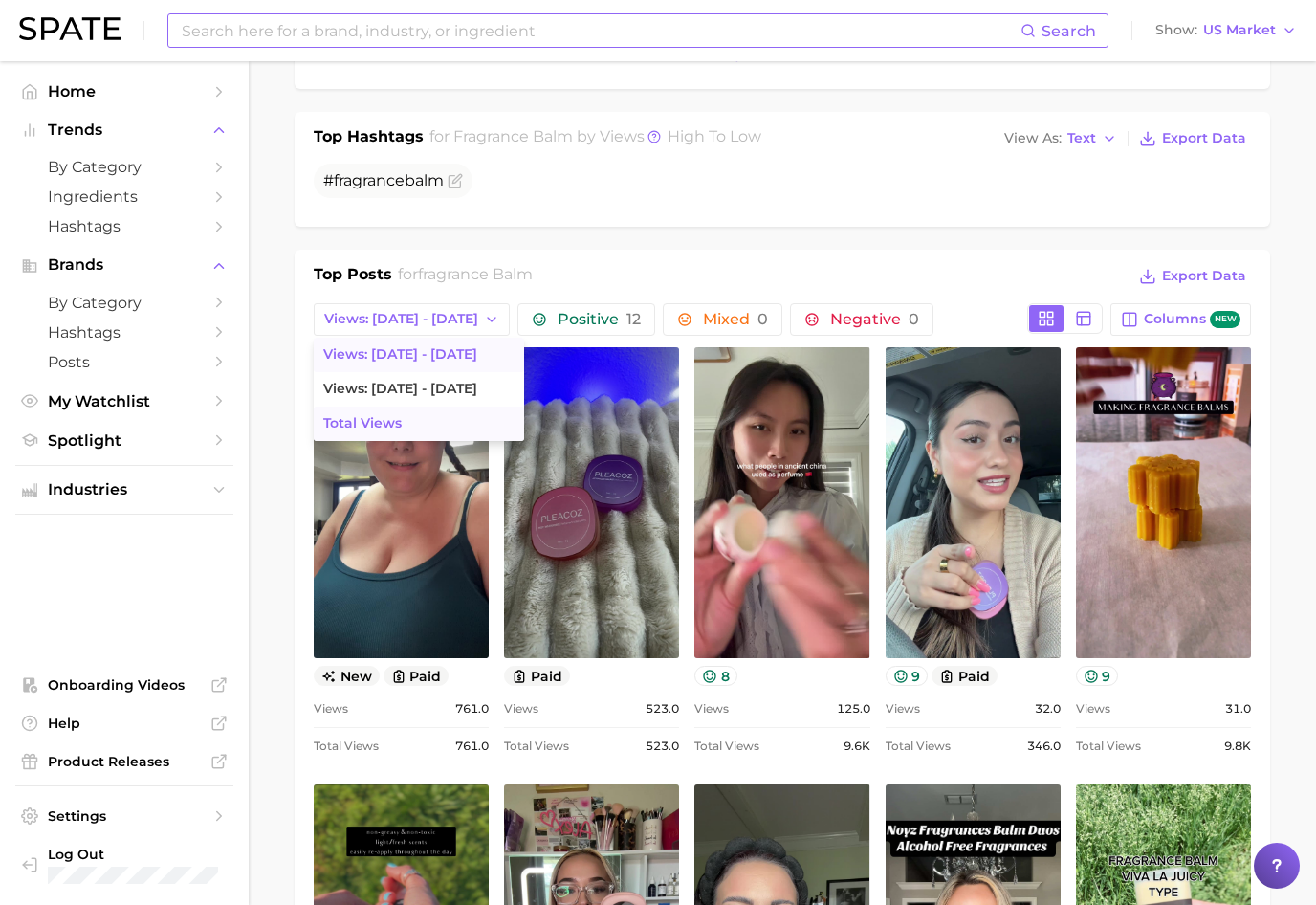
click at [422, 415] on button "Total Views" at bounding box center [419, 423] width 211 height 34
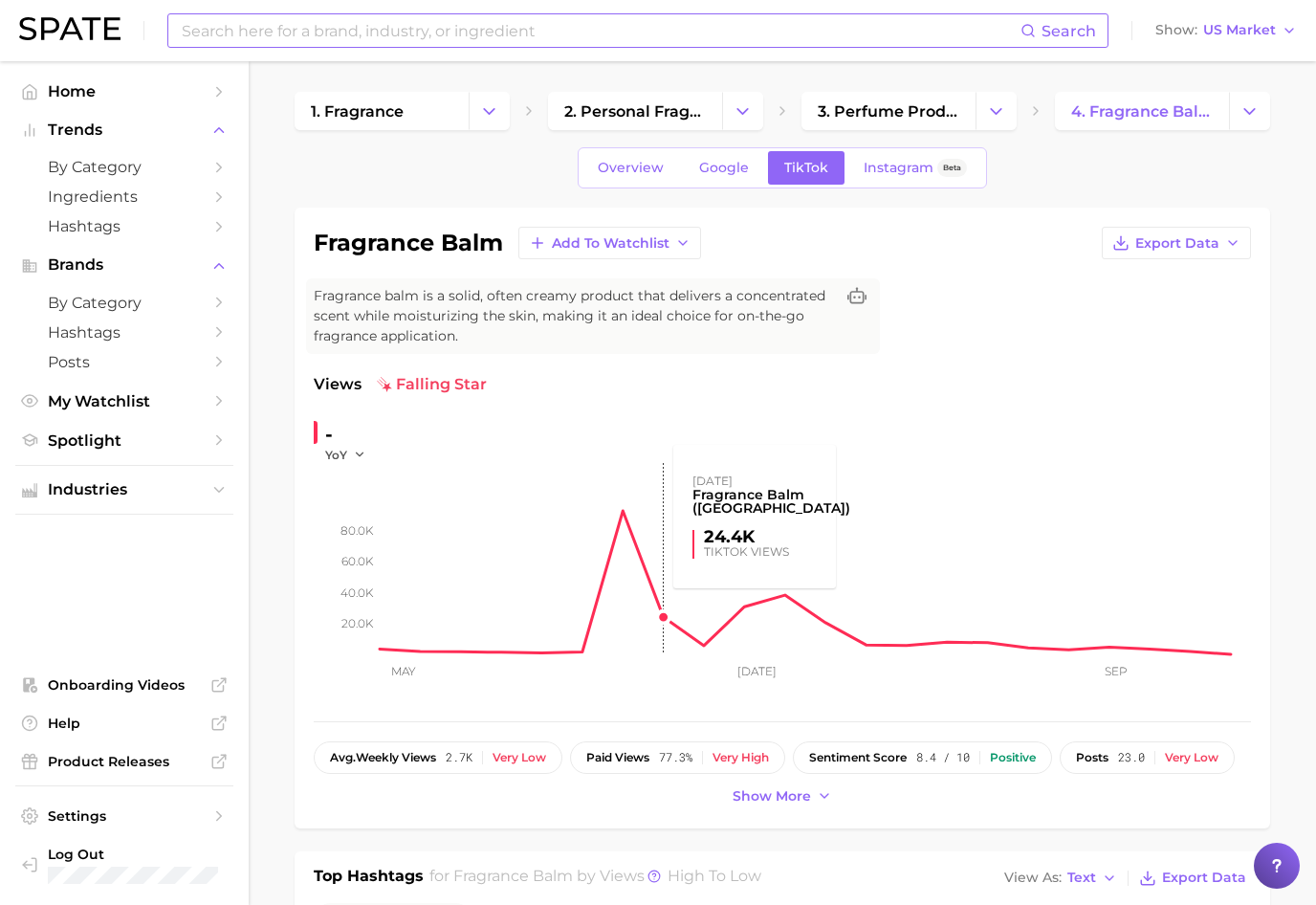
click at [619, 585] on rect at bounding box center [816, 558] width 870 height 191
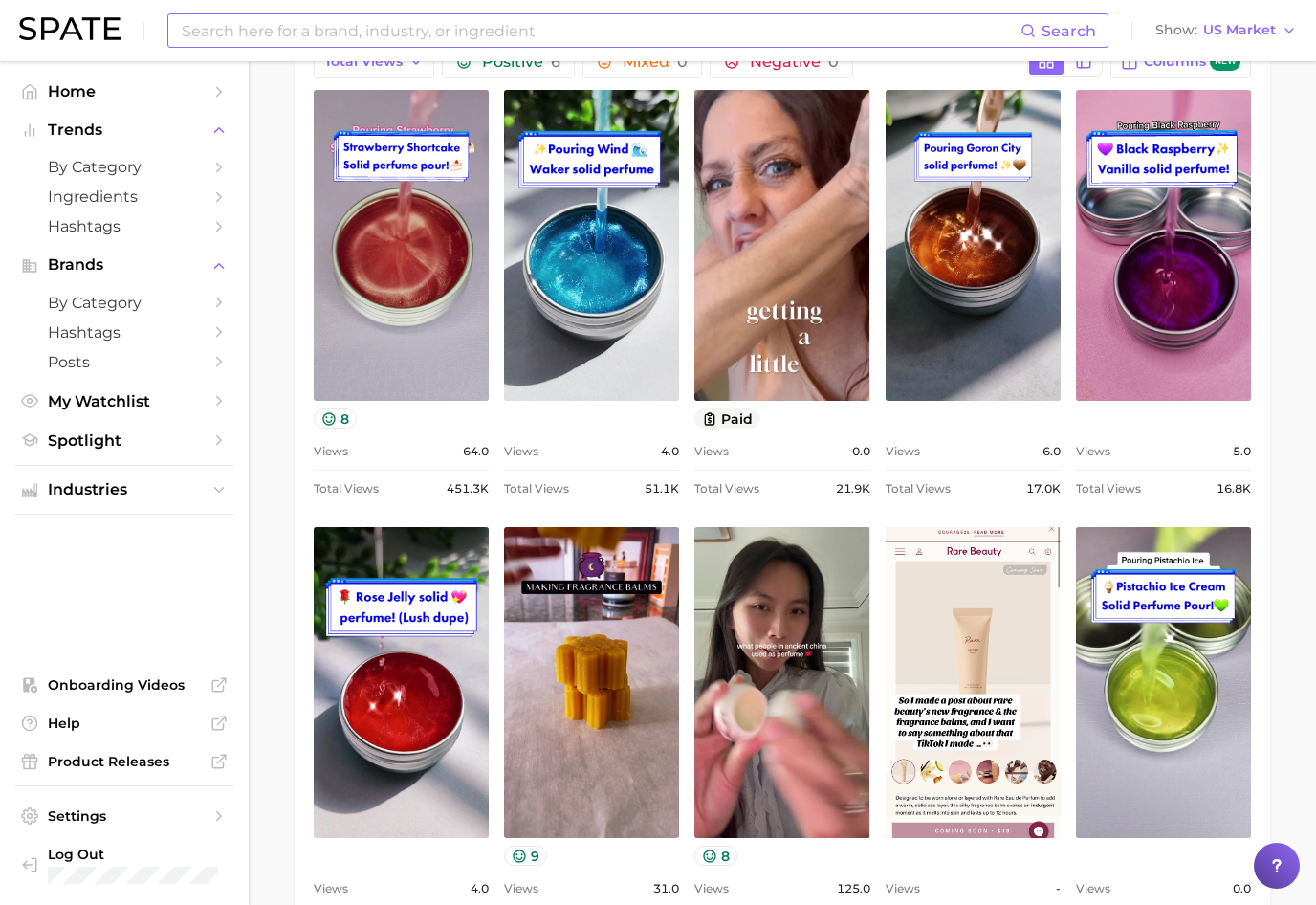
scroll to position [997, 0]
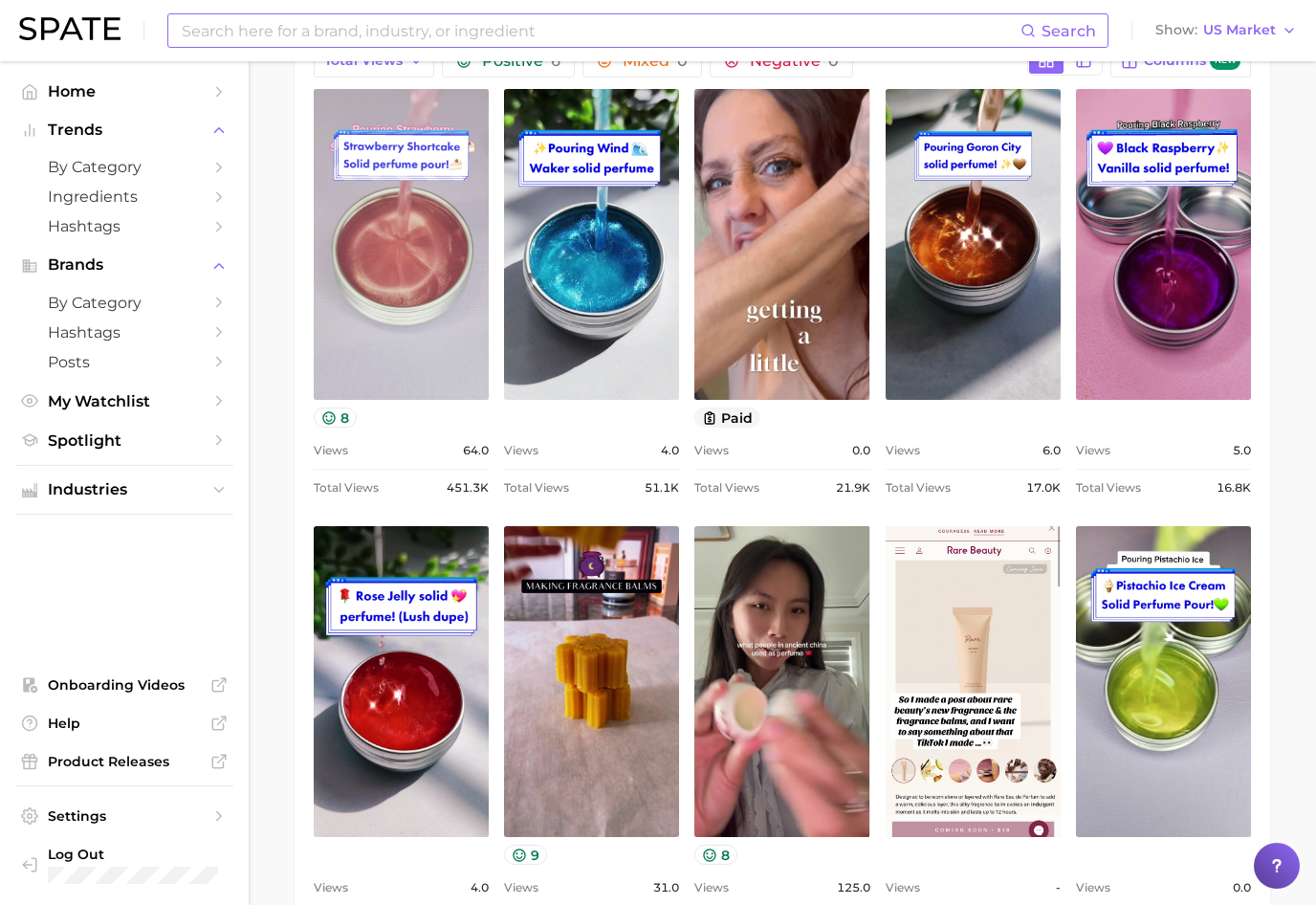
click at [331, 301] on link "view post on TikTok" at bounding box center [401, 245] width 175 height 311
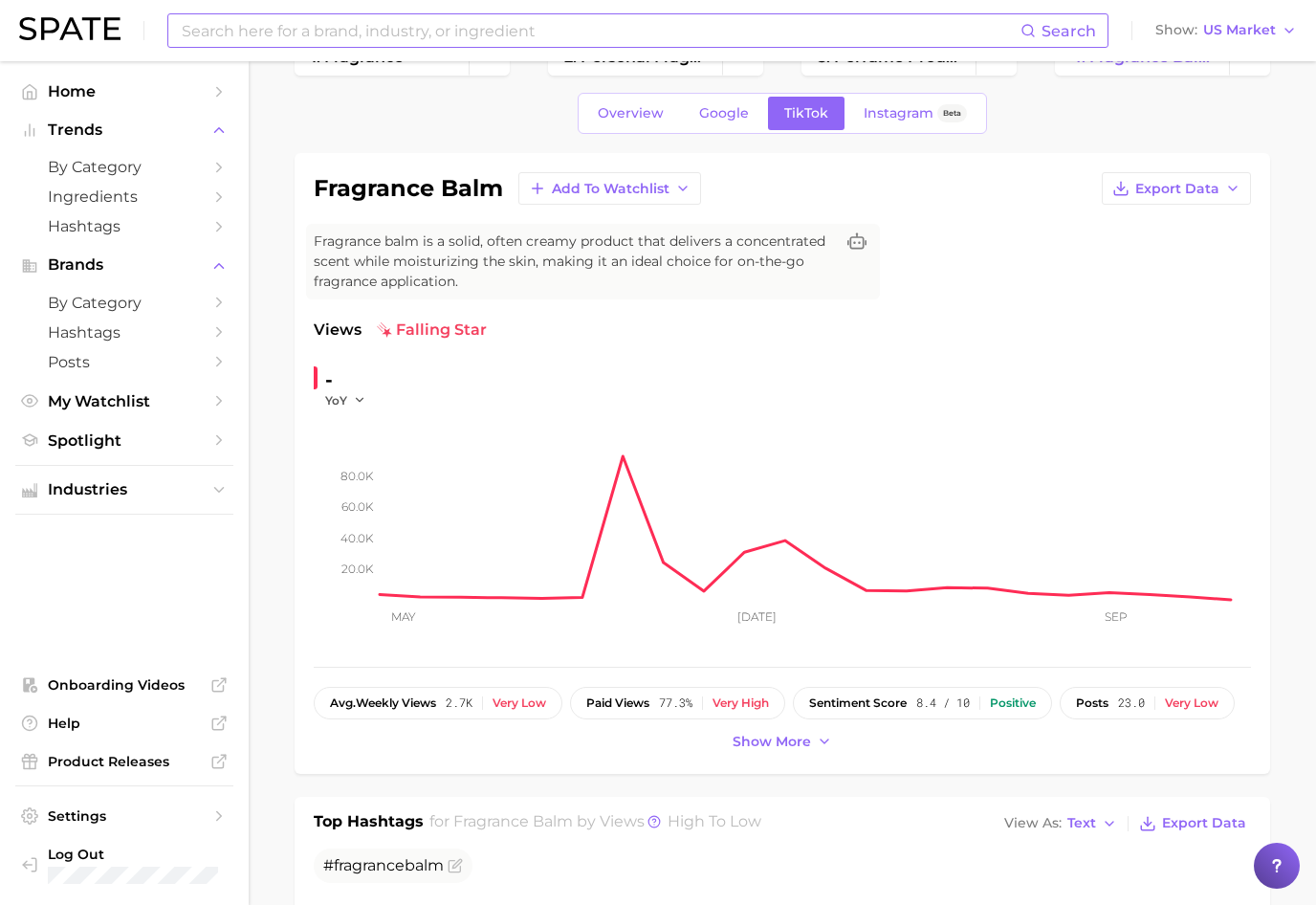
scroll to position [0, 0]
